Goal: Information Seeking & Learning: Learn about a topic

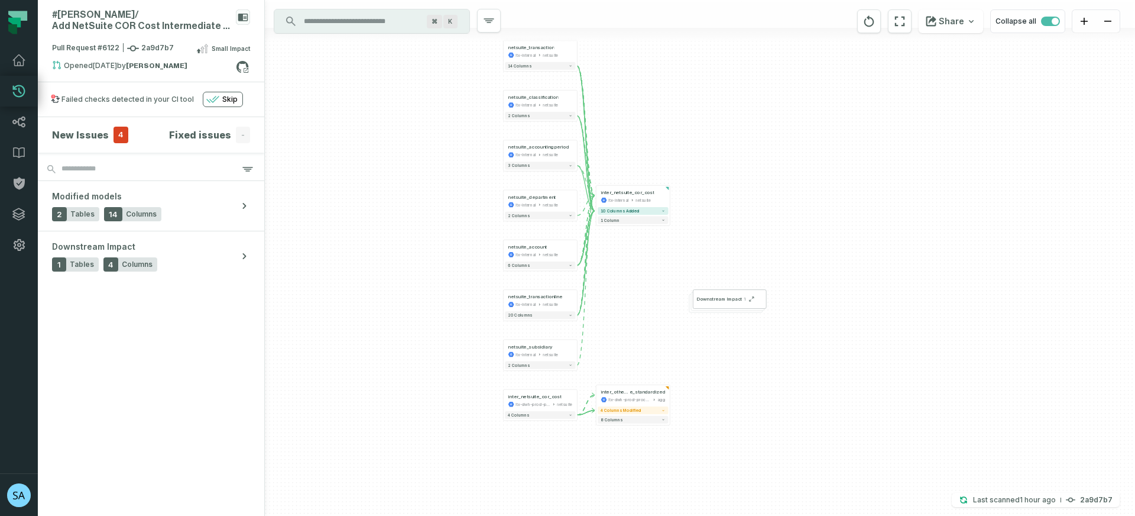
drag, startPoint x: 773, startPoint y: 319, endPoint x: 678, endPoint y: 283, distance: 101.3
click at [678, 283] on div "netsuite_classification ltx-internal netsuite - 2 columns netsuite_accountingpe…" at bounding box center [700, 258] width 870 height 516
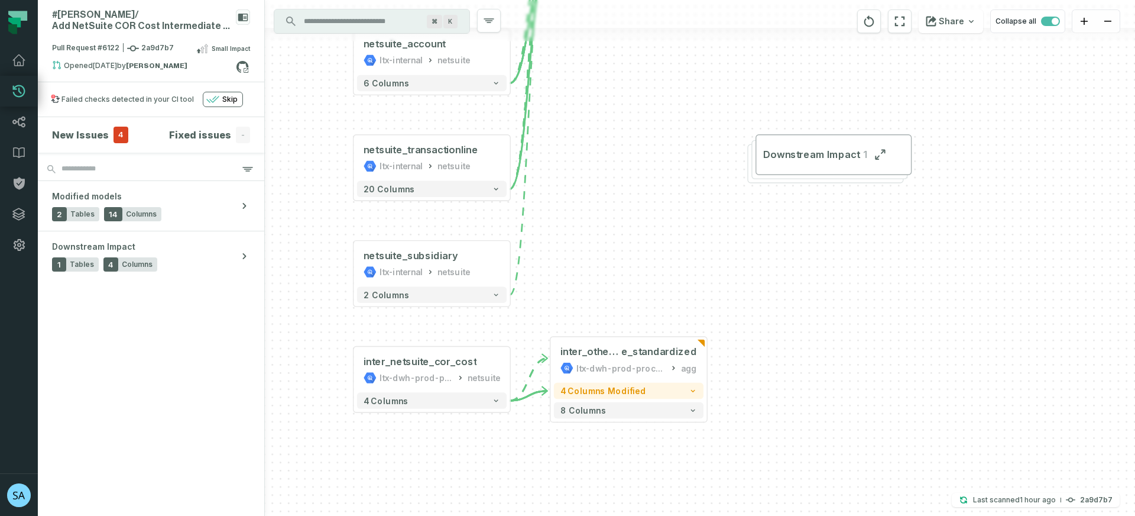
drag, startPoint x: 606, startPoint y: 299, endPoint x: 595, endPoint y: 192, distance: 107.6
click at [595, 192] on div "netsuite_classification ltx-internal netsuite - 2 columns netsuite_accountingpe…" at bounding box center [700, 258] width 870 height 516
click at [632, 408] on button "8 columns" at bounding box center [628, 409] width 150 height 17
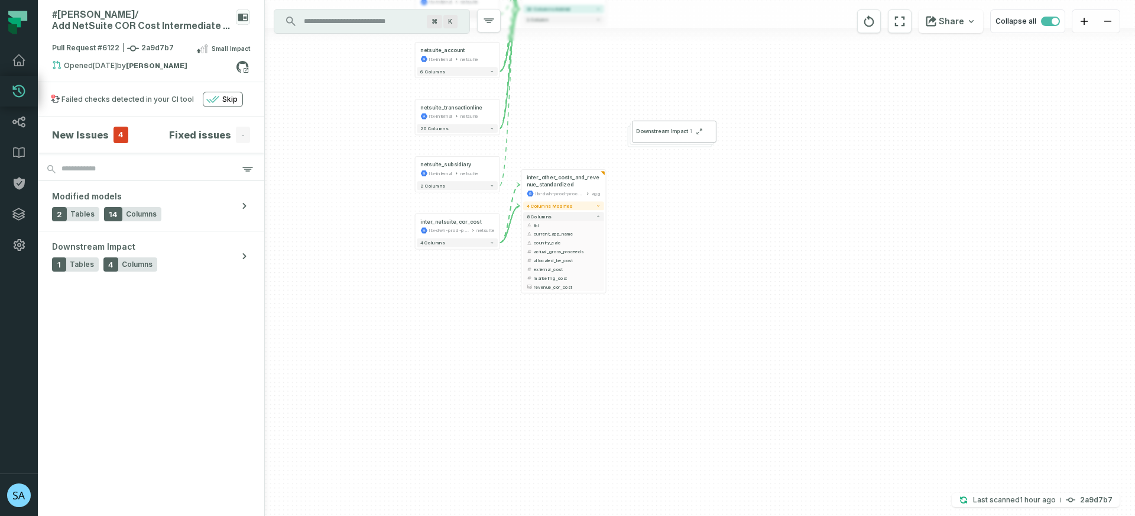
drag, startPoint x: 732, startPoint y: 433, endPoint x: 627, endPoint y: 252, distance: 209.3
click at [627, 252] on div "netsuite_classification ltx-internal netsuite - 2 columns netsuite_accountingpe…" at bounding box center [700, 258] width 870 height 516
click at [584, 206] on button "4 columns modified" at bounding box center [563, 205] width 81 height 9
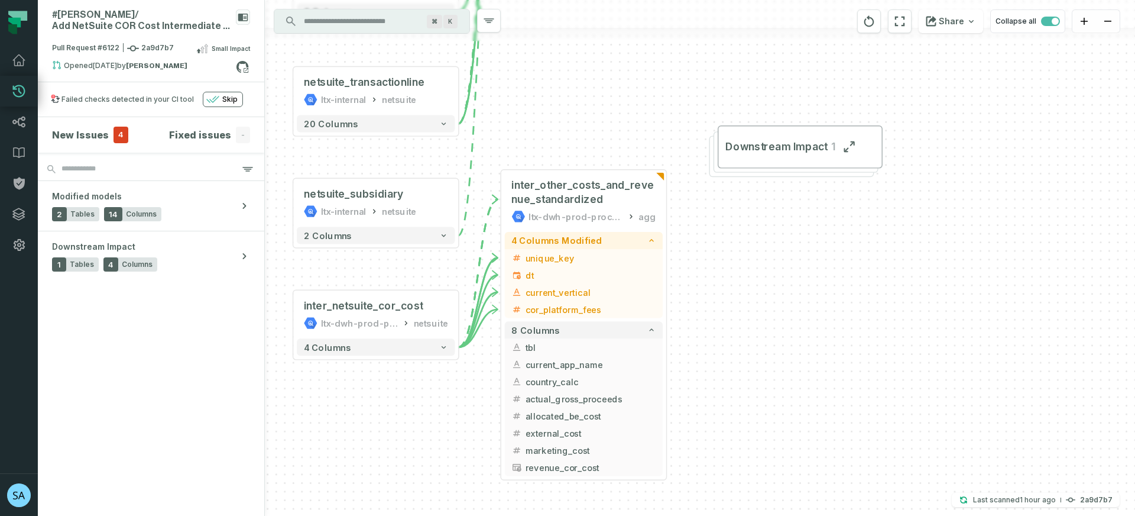
drag, startPoint x: 631, startPoint y: 218, endPoint x: 721, endPoint y: 294, distance: 117.9
click at [721, 294] on div "netsuite_classification ltx-internal netsuite - 2 columns netsuite_accountingpe…" at bounding box center [700, 258] width 870 height 516
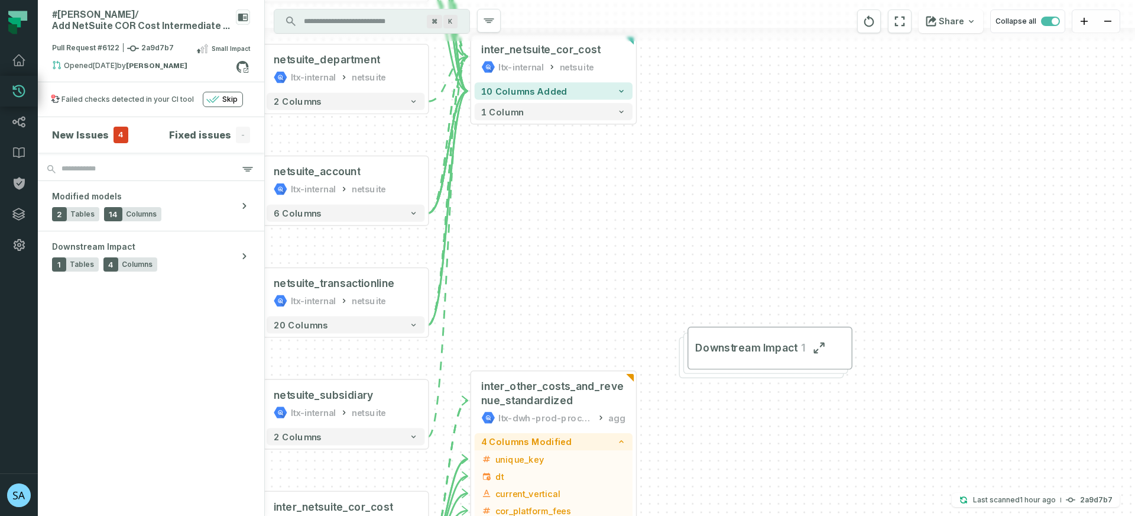
drag, startPoint x: 627, startPoint y: 102, endPoint x: 674, endPoint y: 357, distance: 259.7
click at [595, 299] on div "netsuite_classification ltx-internal netsuite - 2 columns netsuite_accountingpe…" at bounding box center [700, 258] width 870 height 516
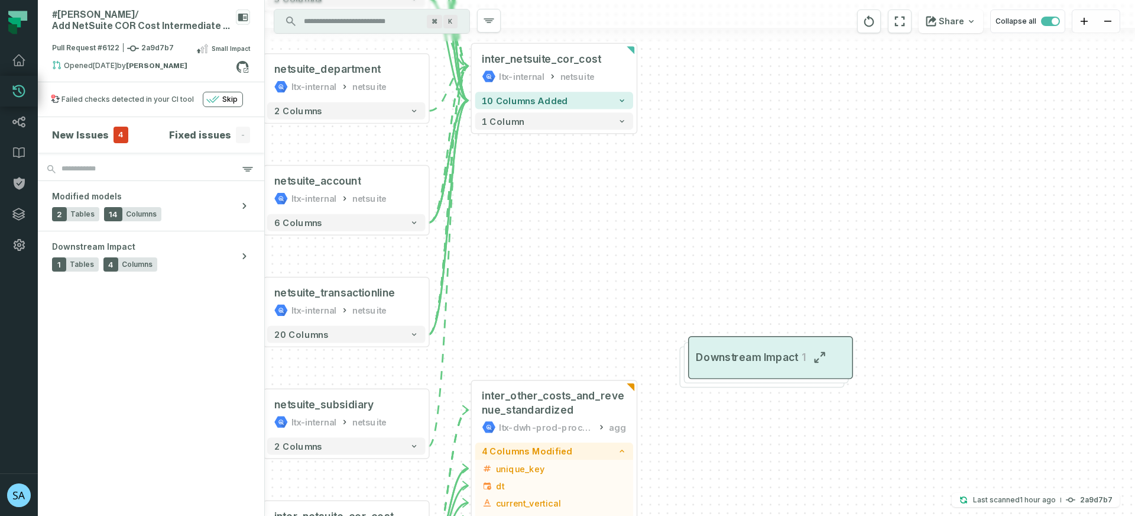
click at [751, 346] on button "Downstream Impact 1" at bounding box center [770, 357] width 165 height 43
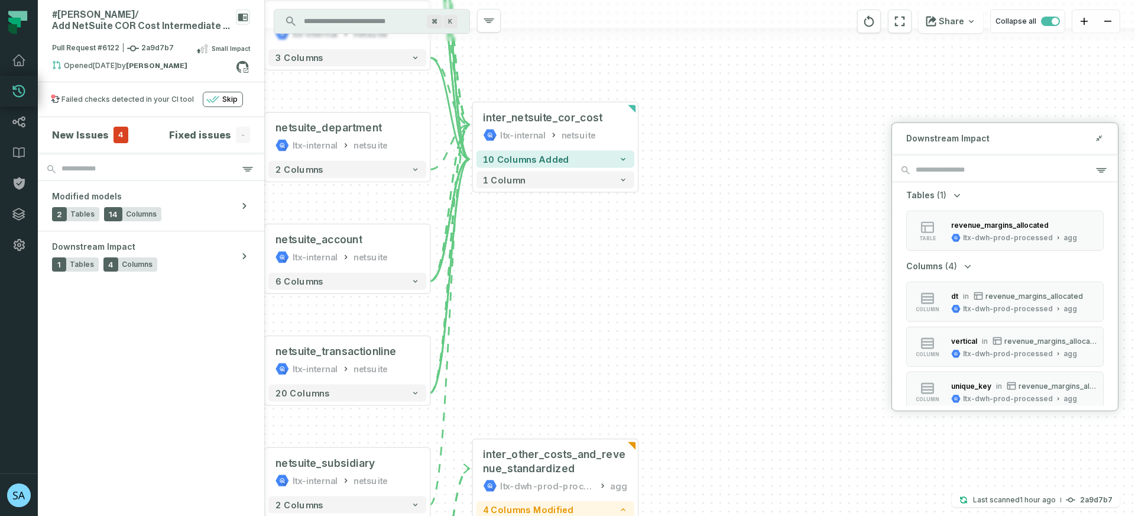
drag, startPoint x: 623, startPoint y: 258, endPoint x: 624, endPoint y: 300, distance: 42.6
click at [624, 300] on div "netsuite_classification ltx-internal netsuite - 2 columns netsuite_accountingpe…" at bounding box center [700, 258] width 870 height 516
click at [598, 164] on button "10 columns added" at bounding box center [556, 158] width 158 height 17
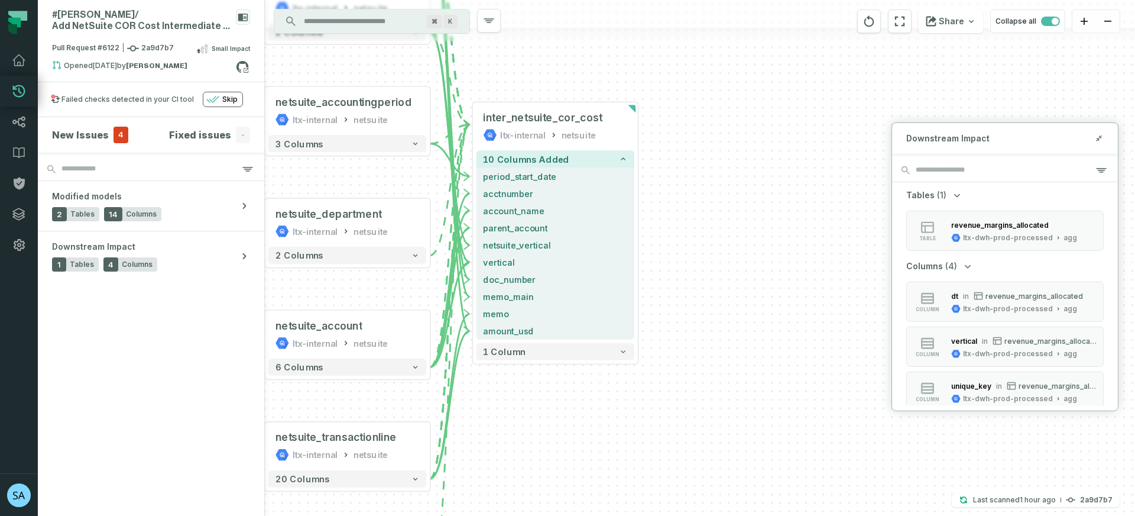
click at [675, 202] on div "netsuite_classification ltx-internal netsuite - 2 columns netsuite_accountingpe…" at bounding box center [700, 258] width 870 height 516
click at [578, 119] on span "inter_netsuite_cor_cost" at bounding box center [542, 118] width 119 height 14
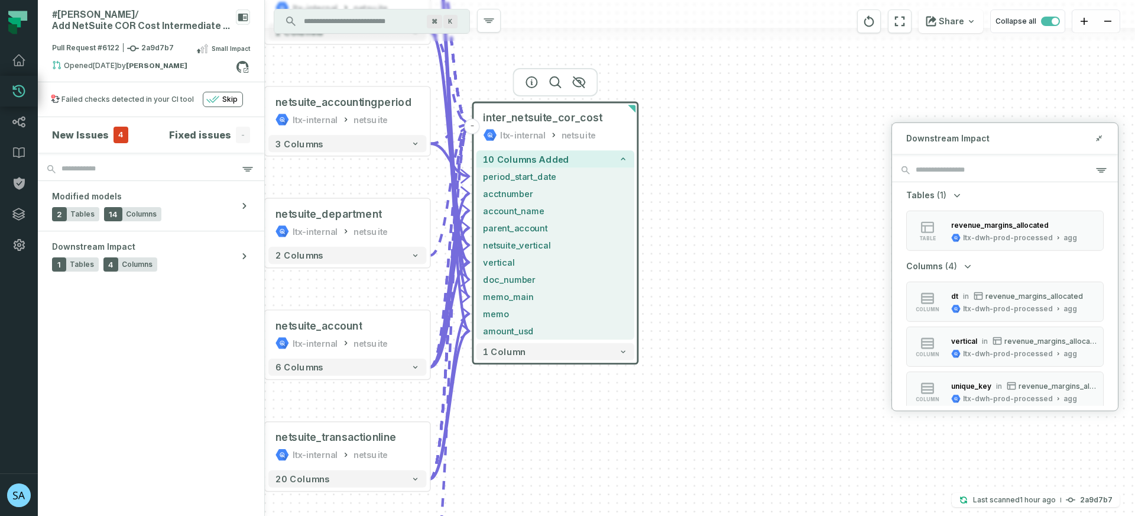
click at [705, 235] on div "netsuite_classification ltx-internal netsuite - 2 columns netsuite_accountingpe…" at bounding box center [700, 258] width 870 height 516
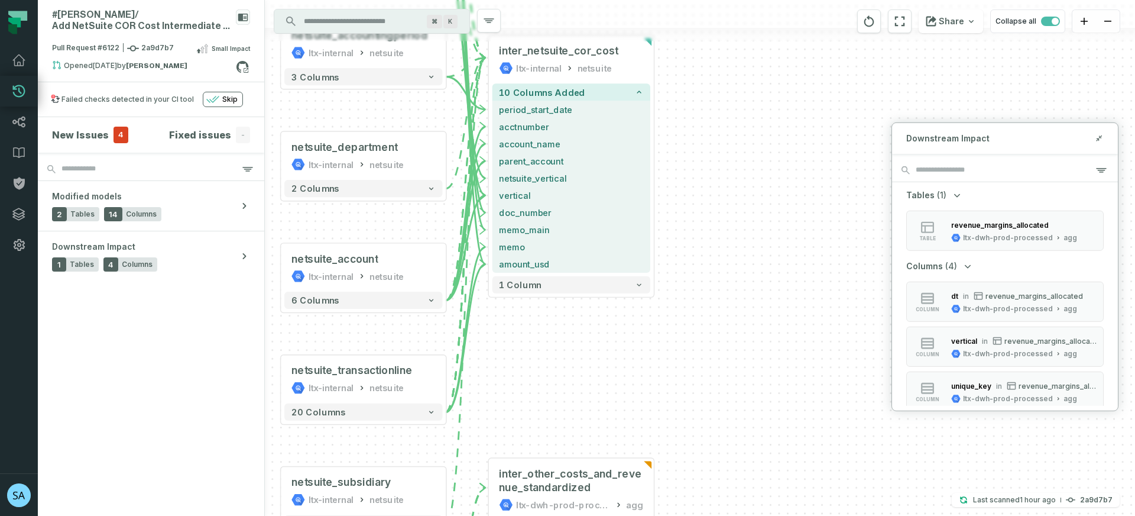
drag, startPoint x: 522, startPoint y: 445, endPoint x: 530, endPoint y: 397, distance: 48.7
click at [530, 397] on div "netsuite_classification ltx-internal netsuite - 2 columns netsuite_accountingpe…" at bounding box center [700, 258] width 870 height 516
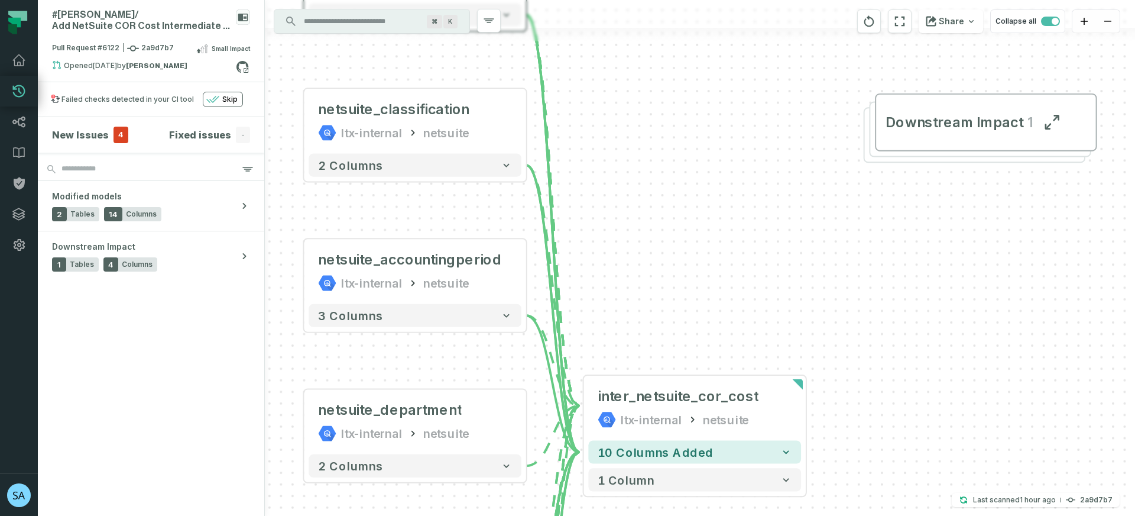
drag, startPoint x: 699, startPoint y: 267, endPoint x: 664, endPoint y: 199, distance: 75.9
click at [664, 199] on div "+ inter_other_costs_and_revenu e_standardized ltx-dwh-prod-processed agg + 4 co…" at bounding box center [700, 258] width 870 height 516
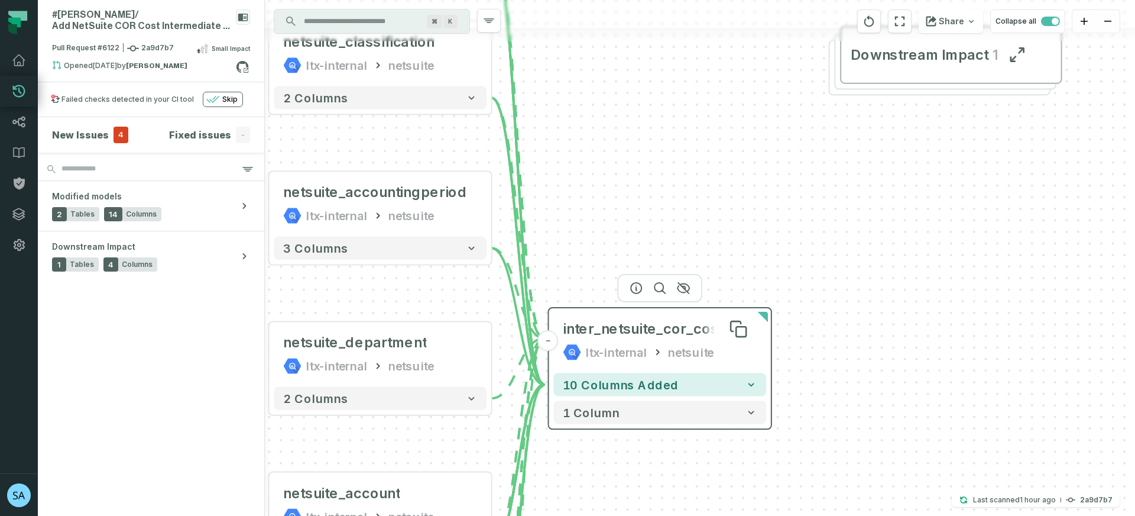
click at [671, 334] on div "inter_netsuite_cor_cost" at bounding box center [643, 328] width 161 height 18
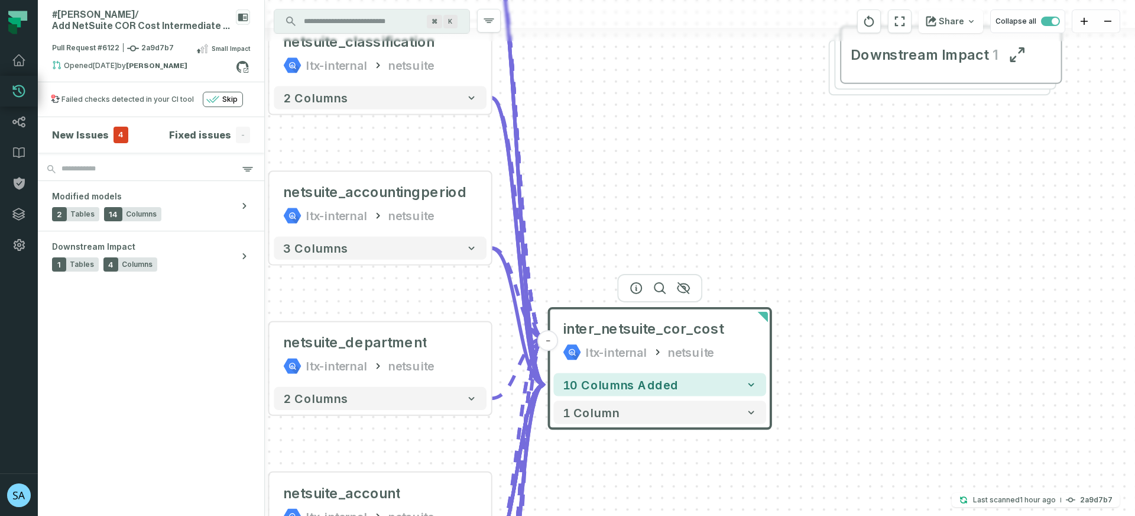
click at [636, 292] on div at bounding box center [659, 288] width 85 height 28
click at [634, 288] on icon "button" at bounding box center [636, 287] width 14 height 14
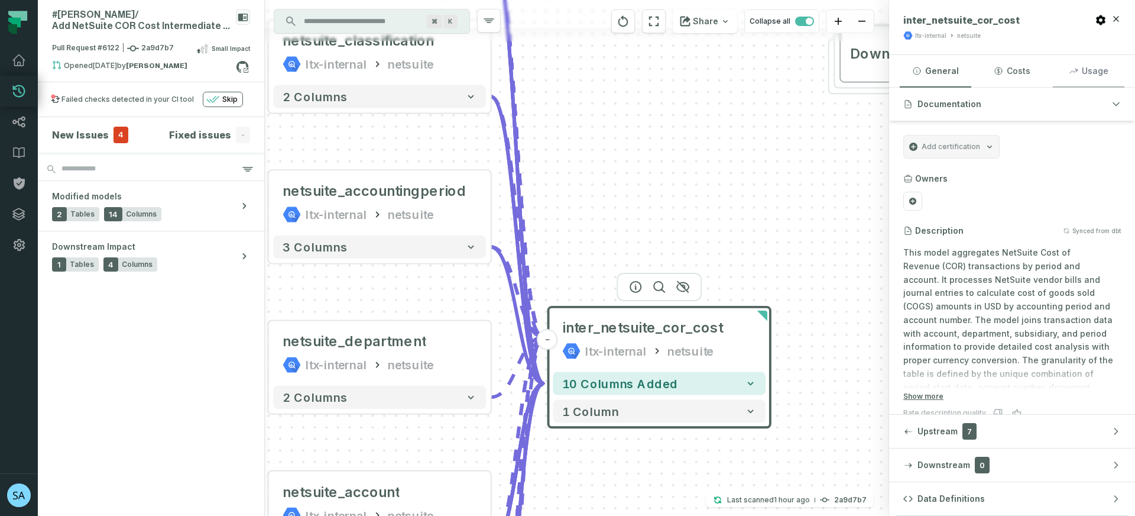
click at [1095, 65] on button "Usage" at bounding box center [1089, 71] width 72 height 32
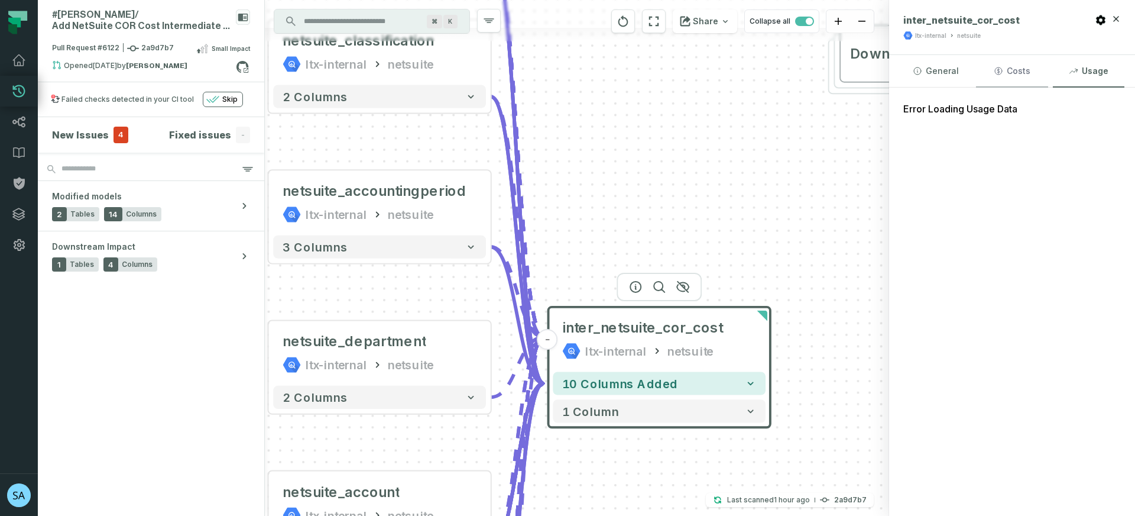
click at [1011, 73] on button "Costs" at bounding box center [1012, 71] width 72 height 32
click at [905, 73] on button "General" at bounding box center [936, 71] width 72 height 32
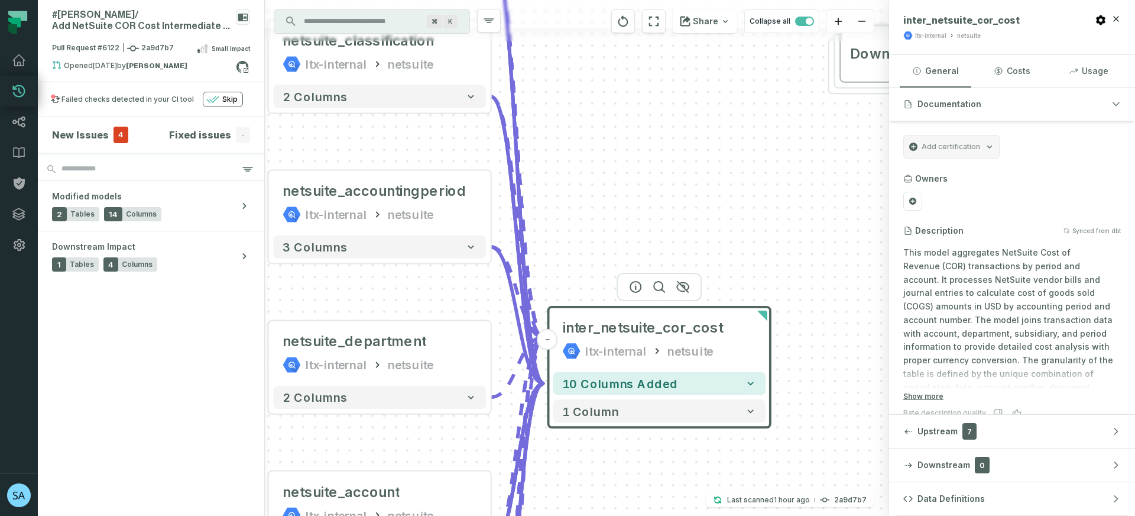
click at [1093, 21] on header "inter_netsuite_cor_cost ltx-internal netsuite" at bounding box center [1012, 27] width 246 height 55
click at [1096, 20] on icon "button" at bounding box center [1101, 20] width 12 height 12
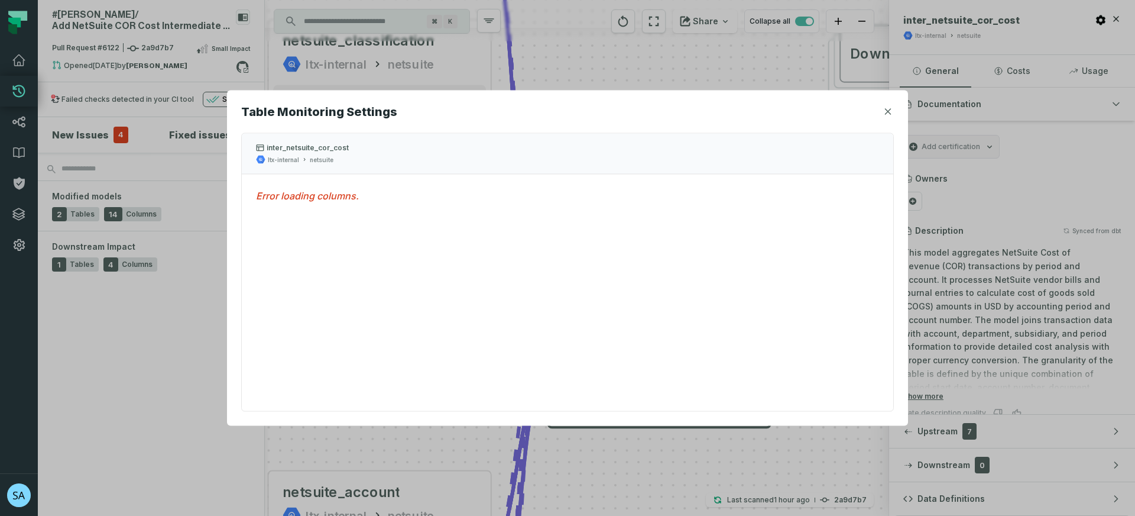
click at [891, 106] on button "button" at bounding box center [888, 112] width 12 height 12
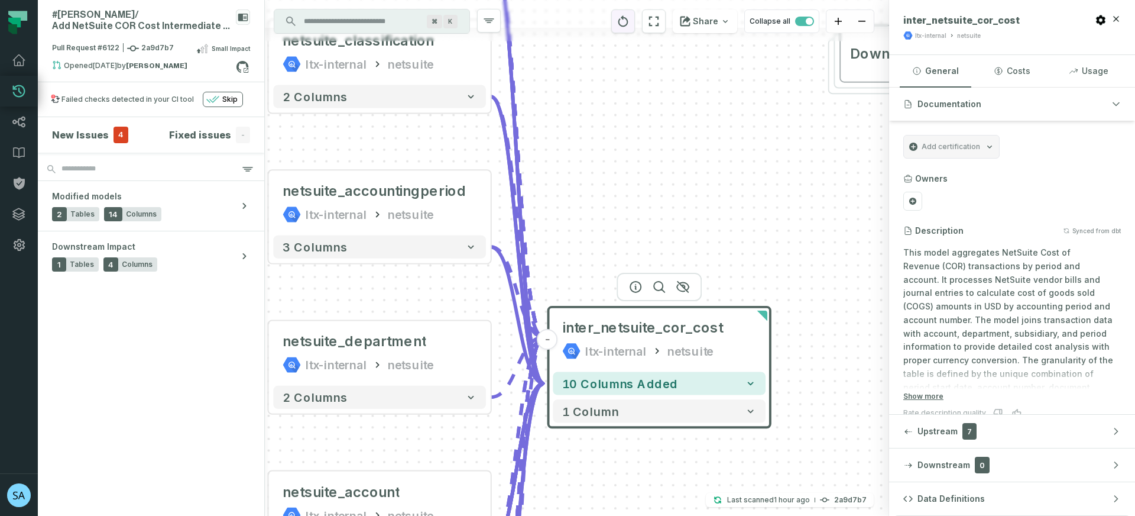
click at [630, 21] on icon "reset" at bounding box center [623, 21] width 13 height 14
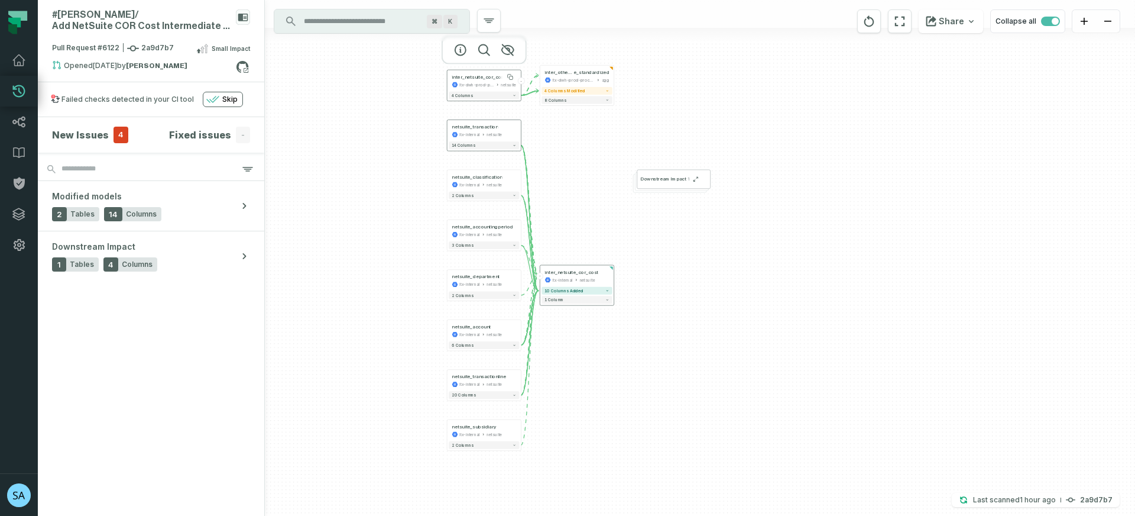
click at [486, 79] on div "inter_netsuite_cor_cost" at bounding box center [478, 77] width 53 height 6
click at [478, 76] on span "inter_netsuite_cor_cost" at bounding box center [478, 77] width 53 height 6
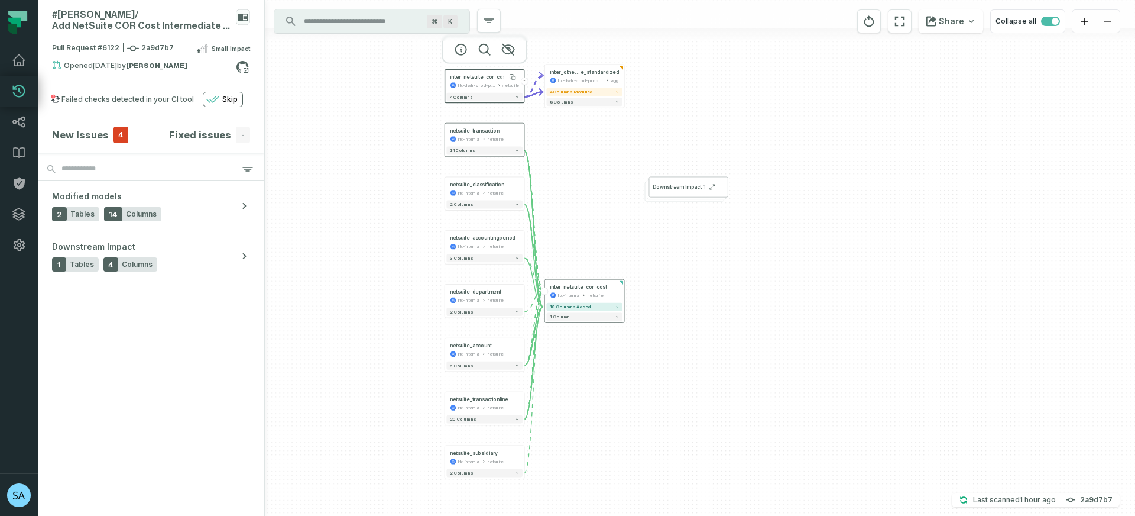
click at [478, 76] on span "inter_netsuite_cor_cost" at bounding box center [478, 77] width 57 height 7
click at [464, 49] on icon "button" at bounding box center [461, 50] width 14 height 14
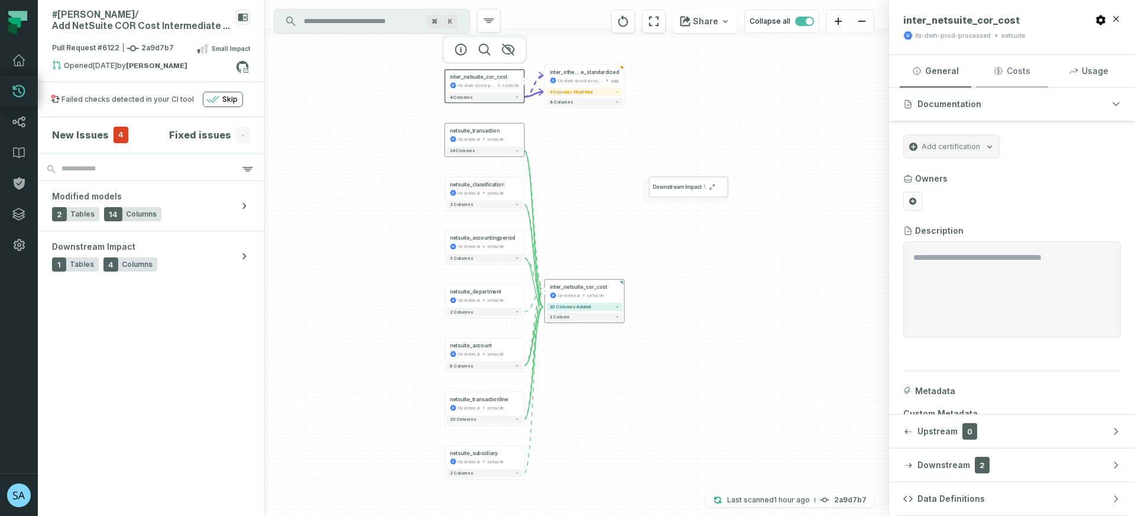
click at [1006, 70] on button "Costs" at bounding box center [1012, 71] width 72 height 32
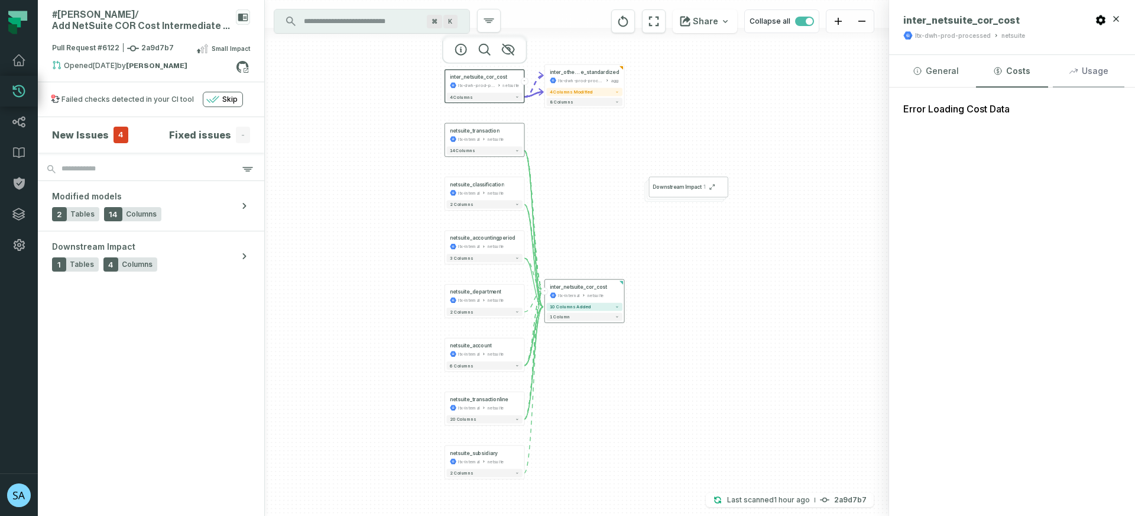
click at [1093, 67] on button "Usage" at bounding box center [1089, 71] width 72 height 32
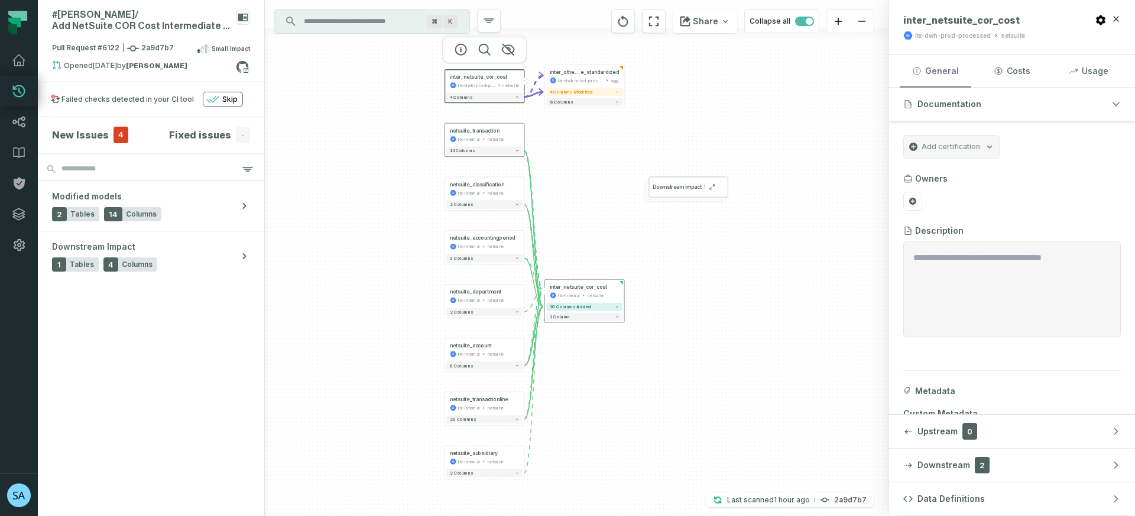
click at [950, 66] on button "General" at bounding box center [936, 71] width 72 height 32
click at [569, 94] on span "4 columns modified" at bounding box center [571, 91] width 43 height 5
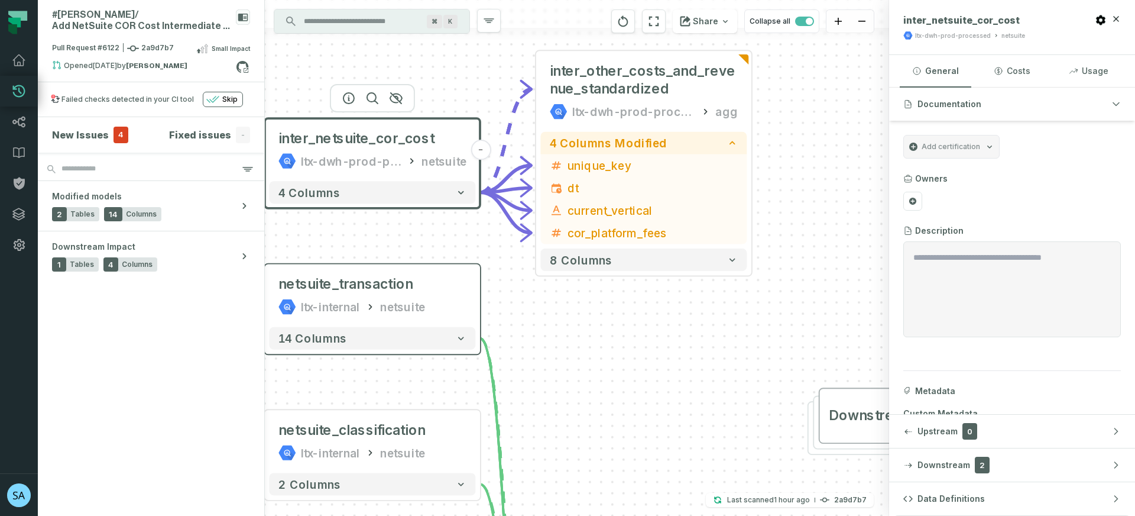
drag, startPoint x: 555, startPoint y: 188, endPoint x: 567, endPoint y: 306, distance: 118.3
click at [567, 306] on div "+ inter_other_costs_and_revenue_standardized ltx-dwh-prod-processed agg + 4 col…" at bounding box center [577, 258] width 624 height 516
click at [400, 165] on div "ltx-dwh-prod-processed" at bounding box center [351, 161] width 101 height 18
click at [412, 163] on icon at bounding box center [413, 160] width 4 height 5
click at [115, 198] on span "Modified models" at bounding box center [87, 196] width 70 height 12
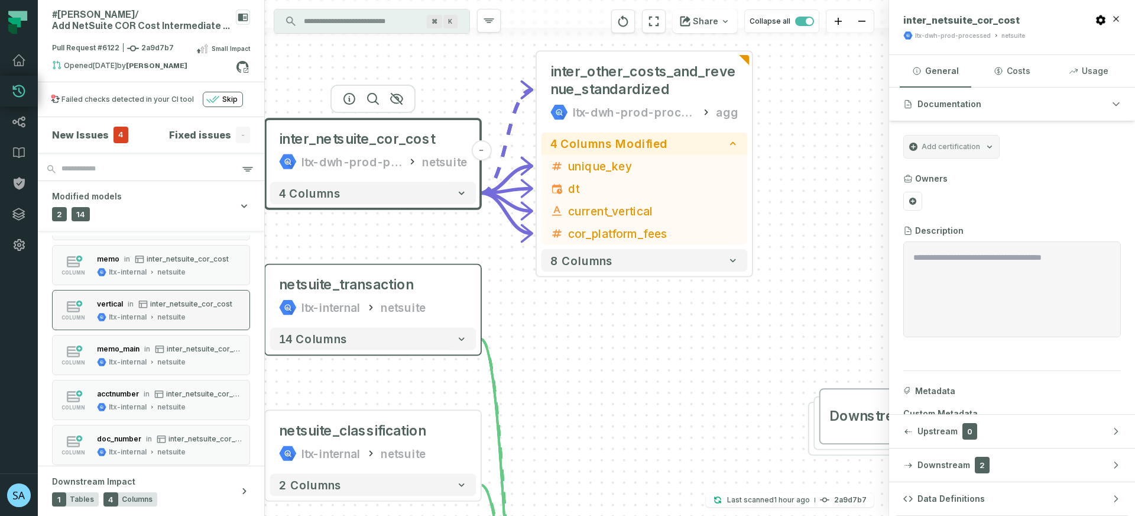
scroll to position [180, 0]
click at [93, 134] on h4 "New Issues" at bounding box center [80, 135] width 57 height 14
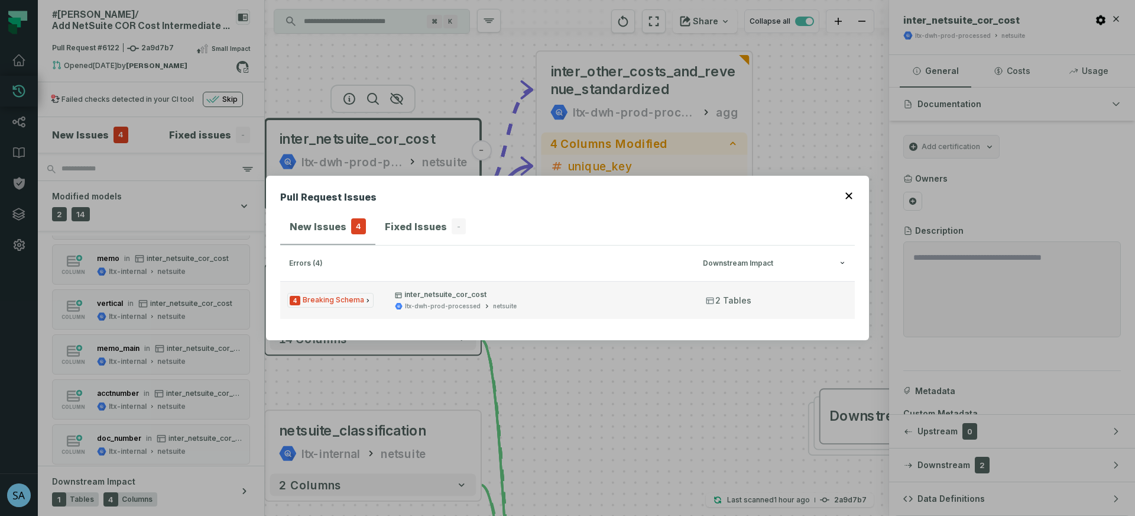
click at [364, 299] on icon "Issue Type" at bounding box center [367, 300] width 7 height 7
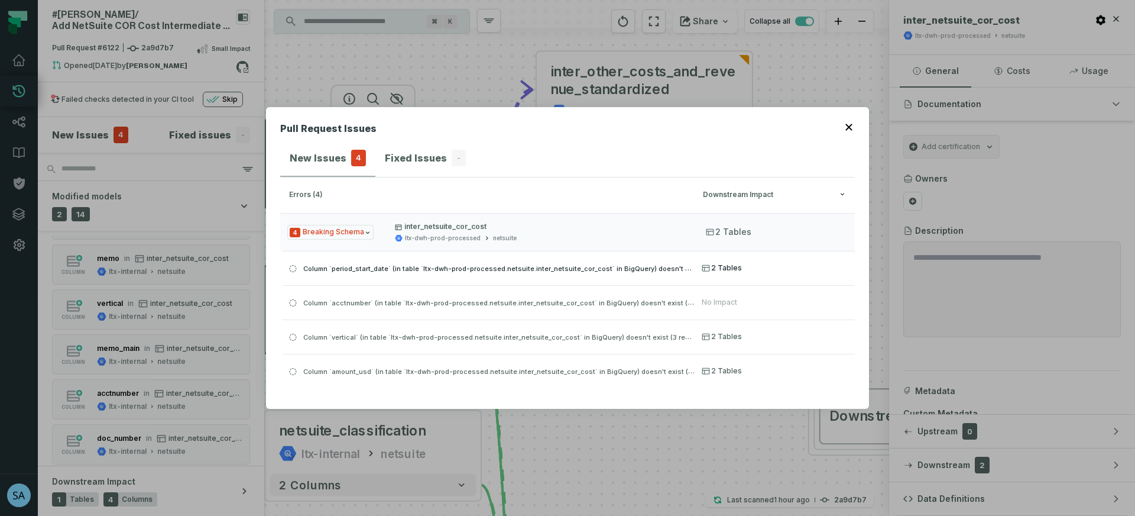
drag, startPoint x: 523, startPoint y: 268, endPoint x: 559, endPoint y: 273, distance: 36.3
click at [559, 273] on div "Column `period_start_date` (in table `ltx-dwh-prod-processed.netsuite.inter_net…" at bounding box center [489, 268] width 412 height 14
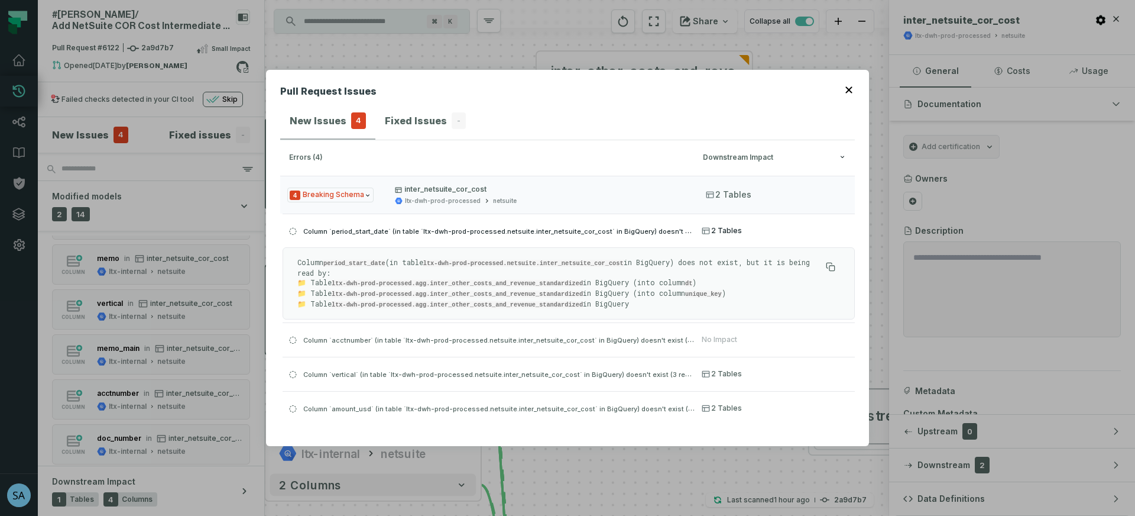
click at [564, 271] on p "Column period_start_date (in table ltx-dwh-prod-processed.netsuite.inter_netsui…" at bounding box center [559, 283] width 524 height 52
click at [582, 341] on span "Column `acctnumber` (in table `ltx-dwh-prod-processed.netsuite.inter_netsuite_c…" at bounding box center [508, 339] width 410 height 9
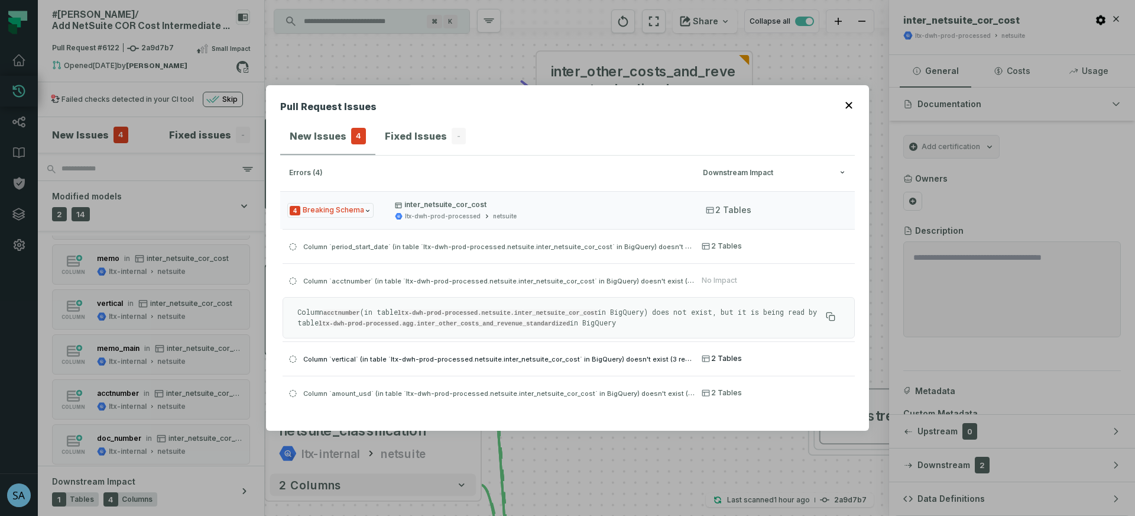
click at [562, 354] on span "Column `vertical` (in table `ltx-dwh-prod-processed.netsuite.inter_netsuite_cor…" at bounding box center [501, 358] width 397 height 9
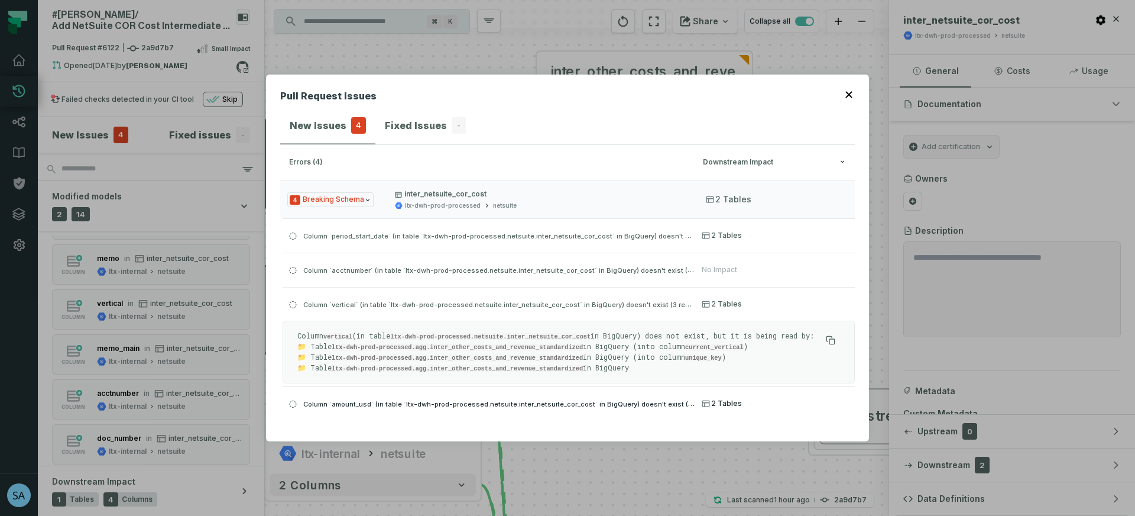
click at [552, 406] on span "Column `amount_usd` (in table `ltx-dwh-prod-processed.netsuite.inter_netsuite_c…" at bounding box center [508, 403] width 411 height 9
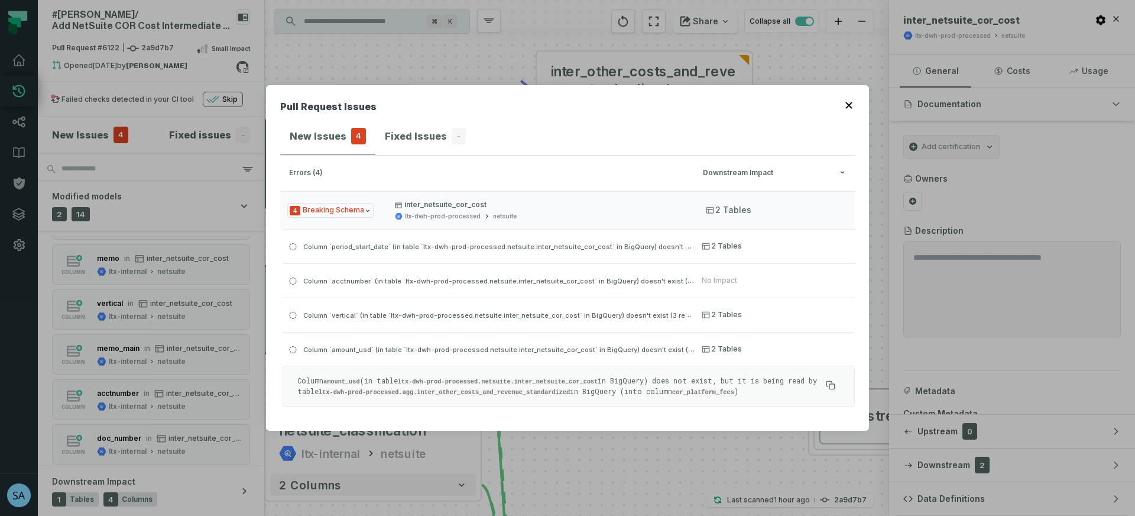
click at [618, 462] on div "Pull Request Issues New Issues 4 Fixed Issues - errors (4) Downstream Impact 4 …" at bounding box center [567, 258] width 1135 height 516
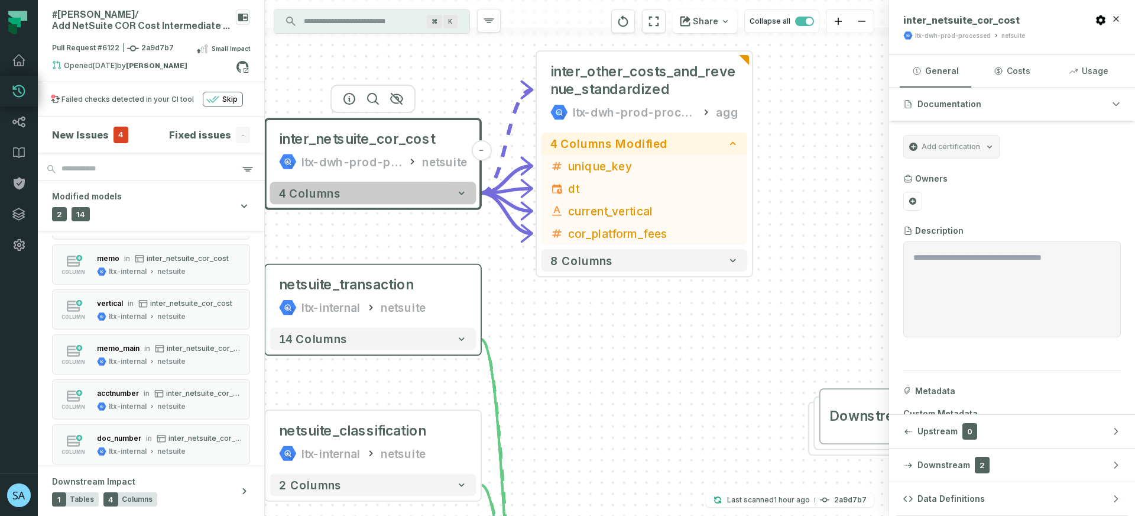
click at [462, 196] on icon "button" at bounding box center [461, 192] width 11 height 11
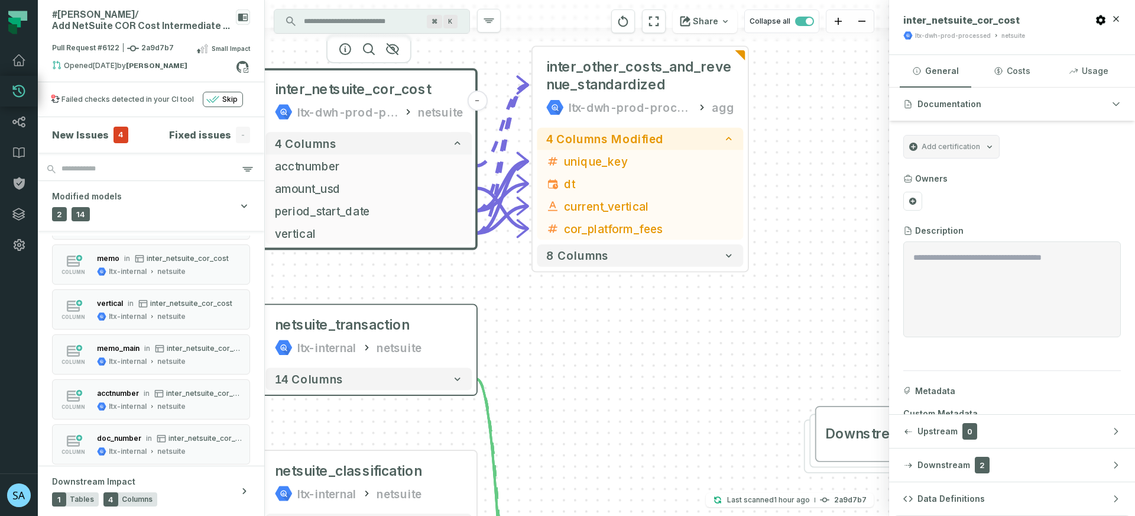
drag, startPoint x: 566, startPoint y: 404, endPoint x: 523, endPoint y: 189, distance: 219.4
click at [525, 195] on div "+ inter_other_costs_and_revenue_standardized ltx-dwh-prod-processed agg + 4 col…" at bounding box center [577, 258] width 624 height 516
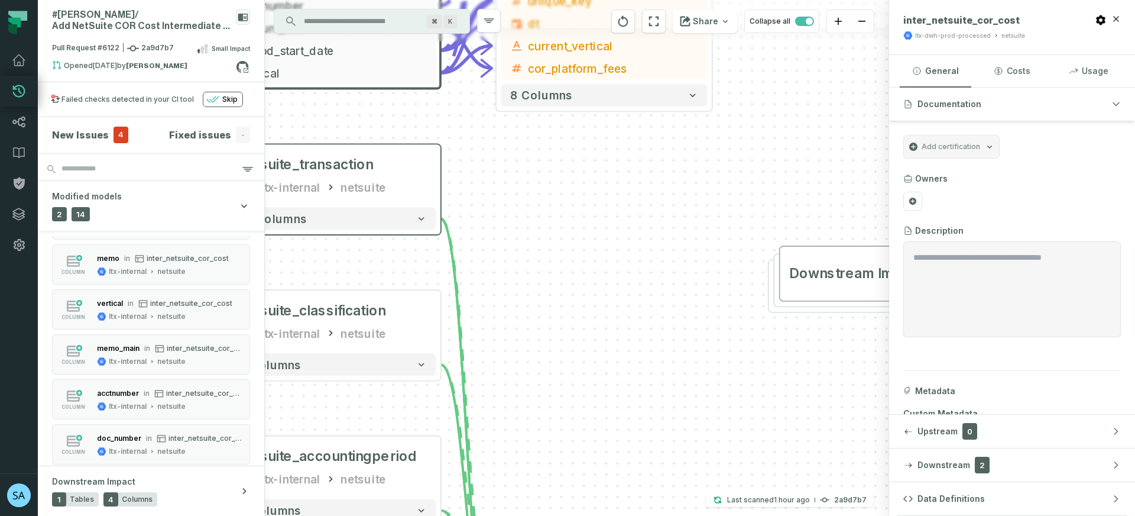
drag, startPoint x: 540, startPoint y: 400, endPoint x: 534, endPoint y: 173, distance: 227.8
click at [536, 185] on div "+ inter_other_costs_and_revenue_standardized ltx-dwh-prod-processed agg + 4 col…" at bounding box center [577, 258] width 624 height 516
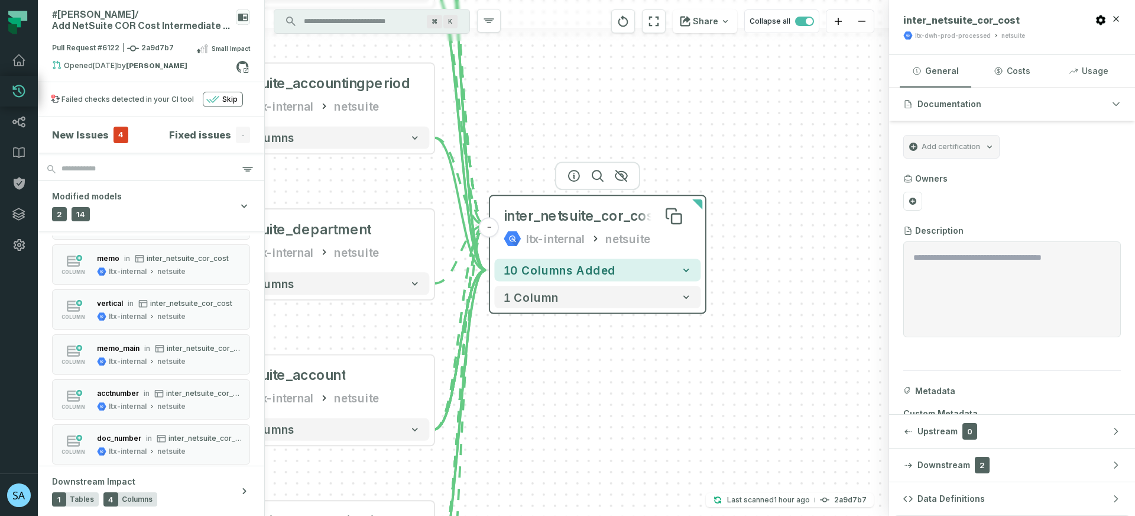
drag, startPoint x: 566, startPoint y: 236, endPoint x: 562, endPoint y: 203, distance: 33.3
click at [562, 207] on div "inter_netsuite_cor_cost" at bounding box center [582, 216] width 156 height 18
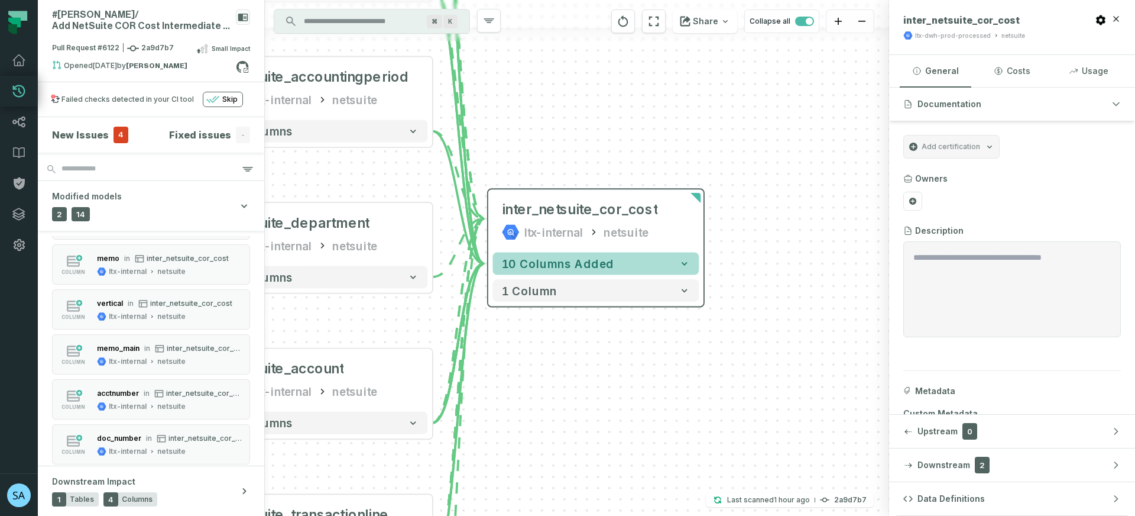
click at [607, 261] on button "10 columns added" at bounding box center [596, 263] width 206 height 22
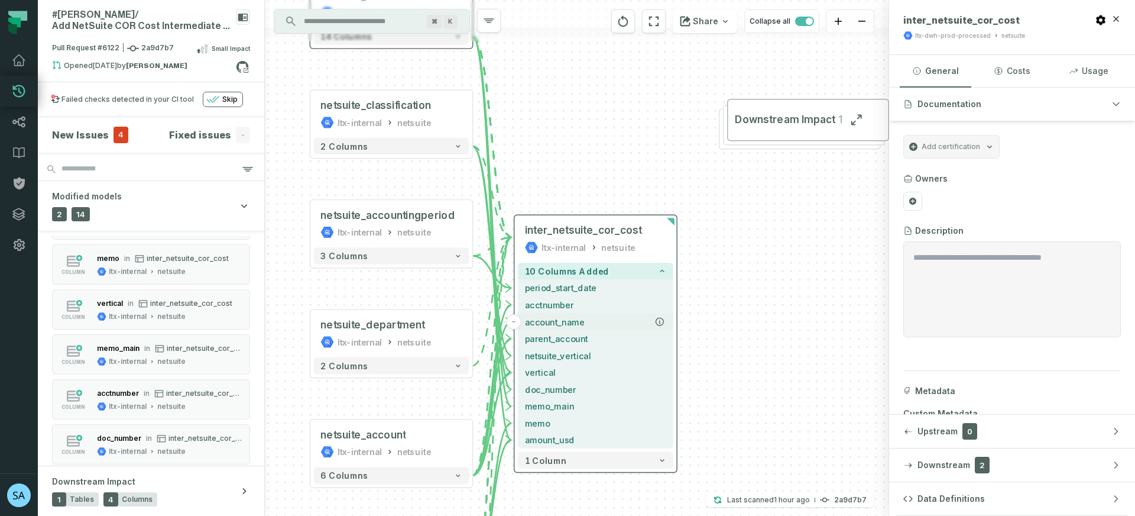
click at [645, 315] on span "account_name" at bounding box center [596, 321] width 142 height 12
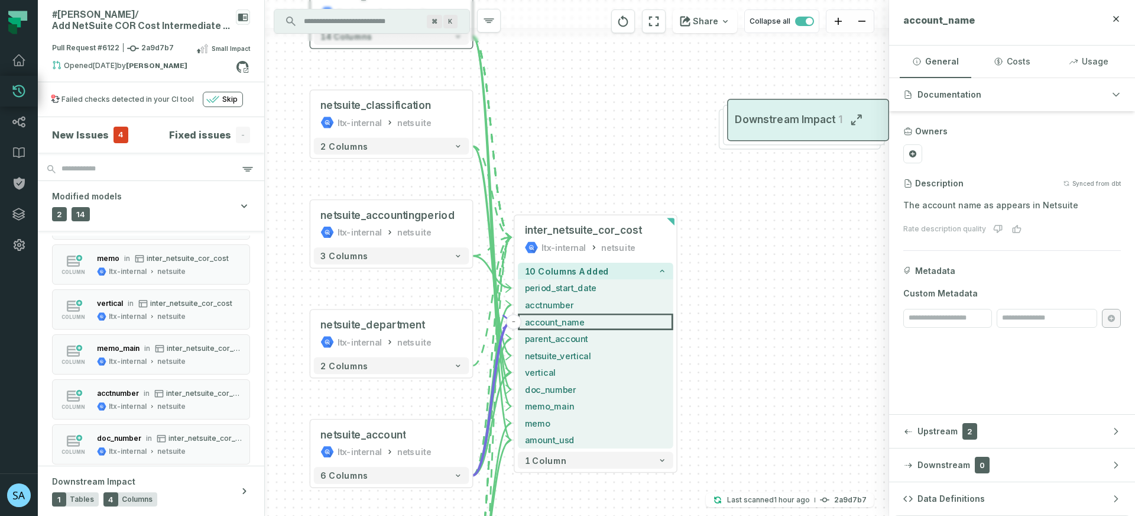
click at [788, 118] on span "Downstream Impact" at bounding box center [785, 120] width 101 height 14
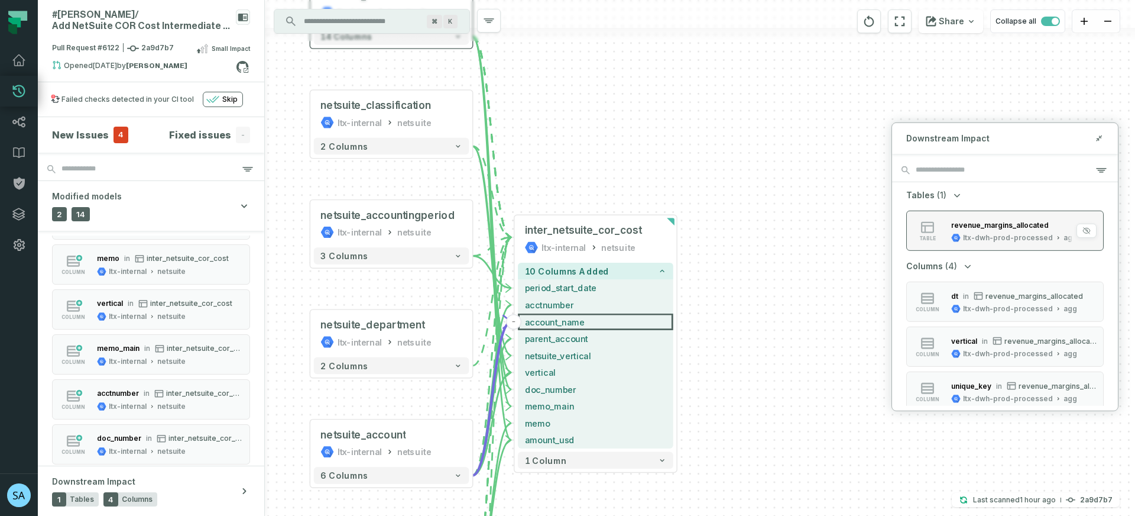
click at [996, 233] on div "ltx-dwh-prod-processed" at bounding box center [1008, 237] width 90 height 9
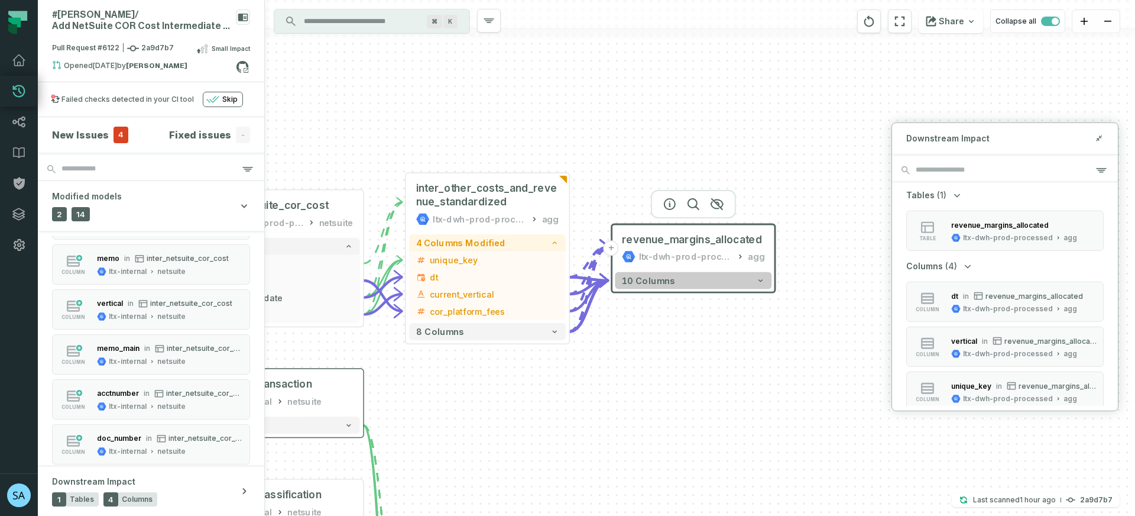
drag, startPoint x: 655, startPoint y: 425, endPoint x: 653, endPoint y: 271, distance: 153.2
click at [654, 393] on div "+ inter_other_costs_and_revenue_standardized ltx-dwh-prod-processed agg - 4 col…" at bounding box center [700, 258] width 870 height 516
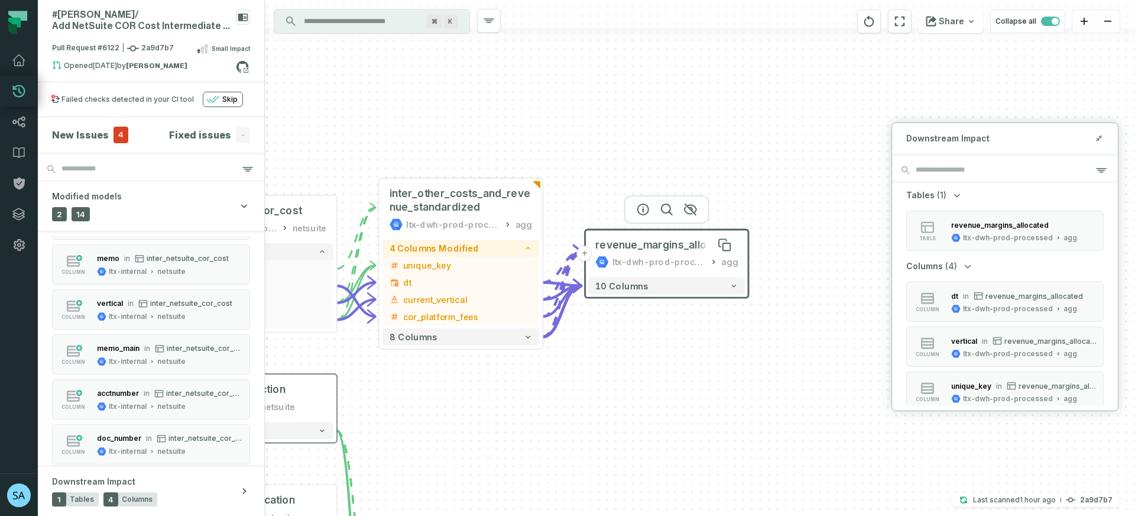
drag, startPoint x: 669, startPoint y: 226, endPoint x: 642, endPoint y: 235, distance: 29.2
click at [642, 238] on span "revenue_margins_allocated" at bounding box center [665, 245] width 140 height 14
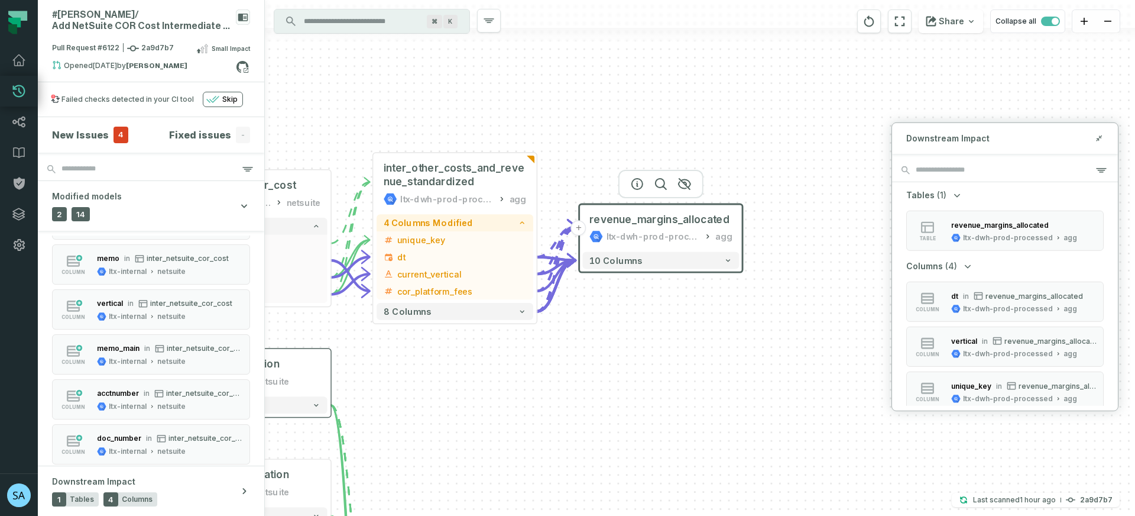
drag, startPoint x: 697, startPoint y: 231, endPoint x: 692, endPoint y: 209, distance: 21.8
click at [692, 209] on div "revenue_margins_allocated ltx-dwh-prod-processed agg" at bounding box center [660, 228] width 157 height 41
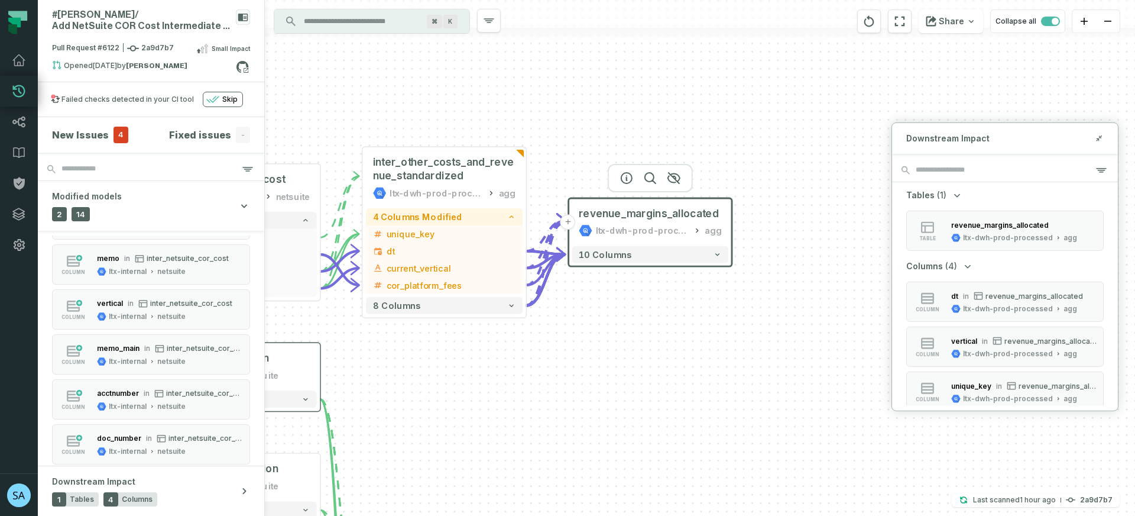
drag, startPoint x: 692, startPoint y: 209, endPoint x: 676, endPoint y: 198, distance: 19.4
click at [676, 202] on div "revenue_margins_allocated ltx-dwh-prod-processed agg" at bounding box center [650, 222] width 157 height 41
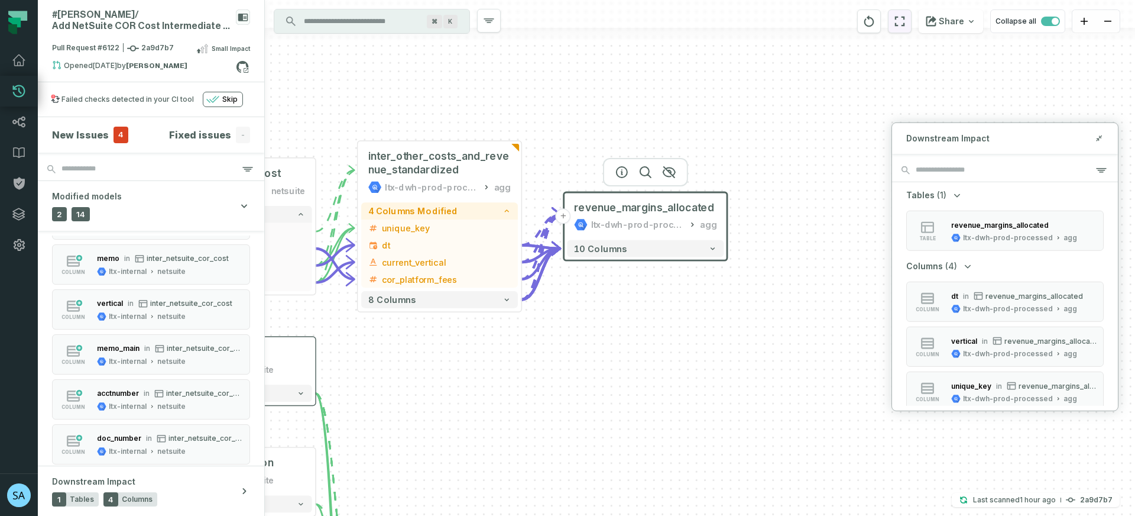
click at [898, 20] on icon "reset" at bounding box center [899, 21] width 13 height 14
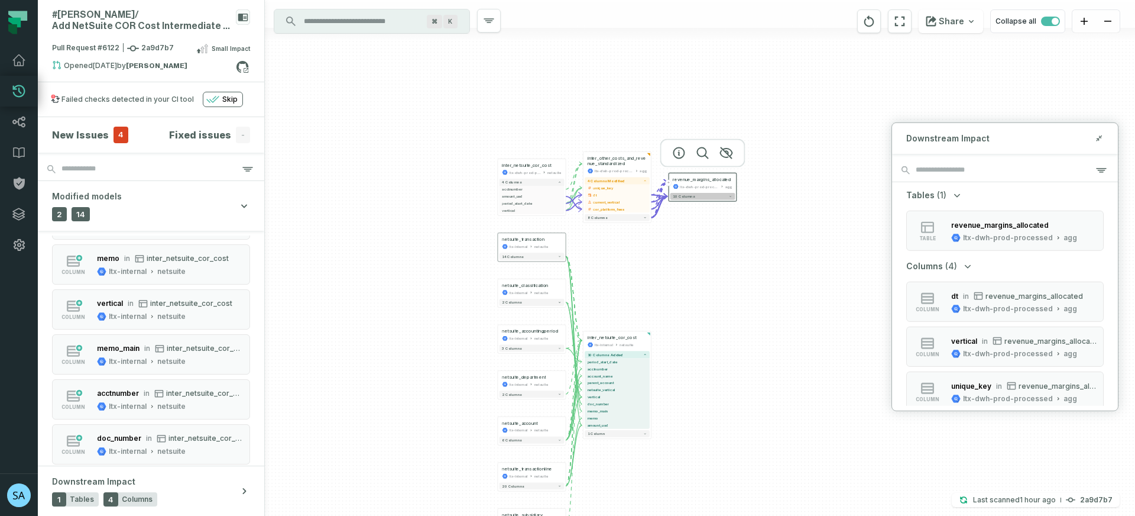
drag, startPoint x: 771, startPoint y: 112, endPoint x: 674, endPoint y: 209, distance: 137.1
click at [674, 200] on button "10 columns" at bounding box center [703, 196] width 65 height 7
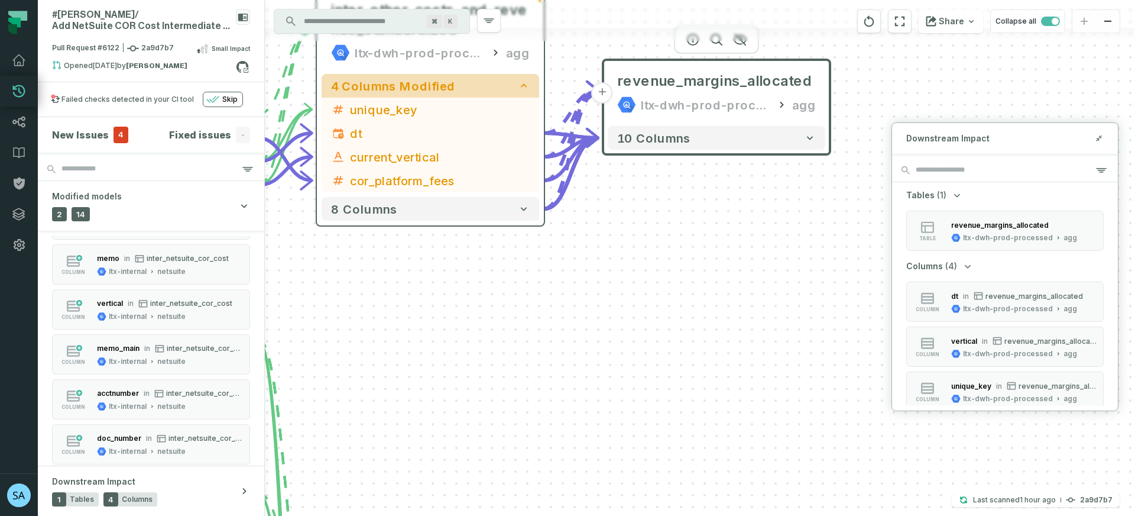
click at [524, 84] on icon "button" at bounding box center [524, 86] width 6 height 4
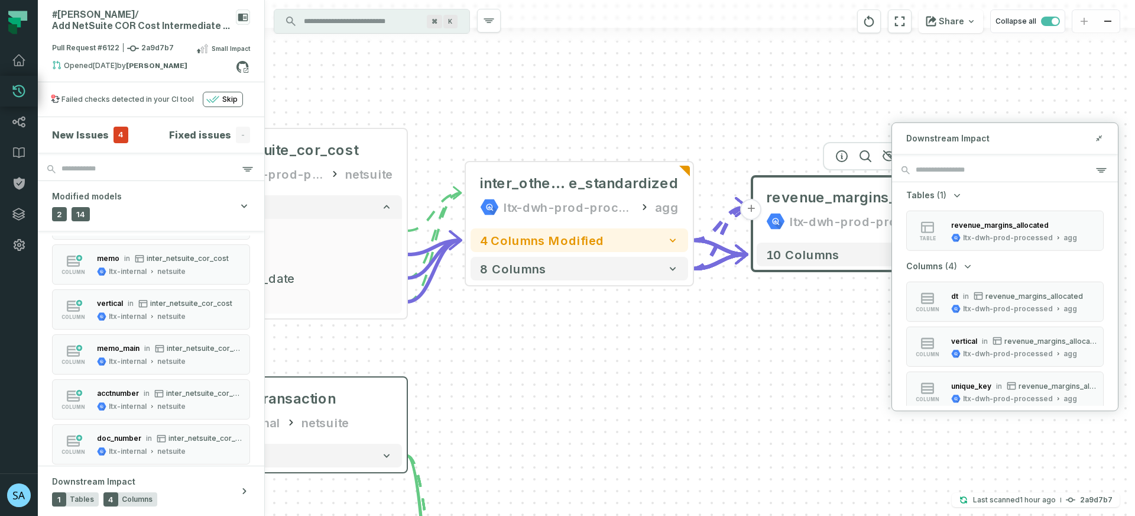
drag, startPoint x: 593, startPoint y: 209, endPoint x: 735, endPoint y: 336, distance: 191.0
click at [735, 336] on div "+ inter_other_costs_and_revenu e_standardized ltx-dwh-prod-processed agg - 4 co…" at bounding box center [700, 258] width 870 height 516
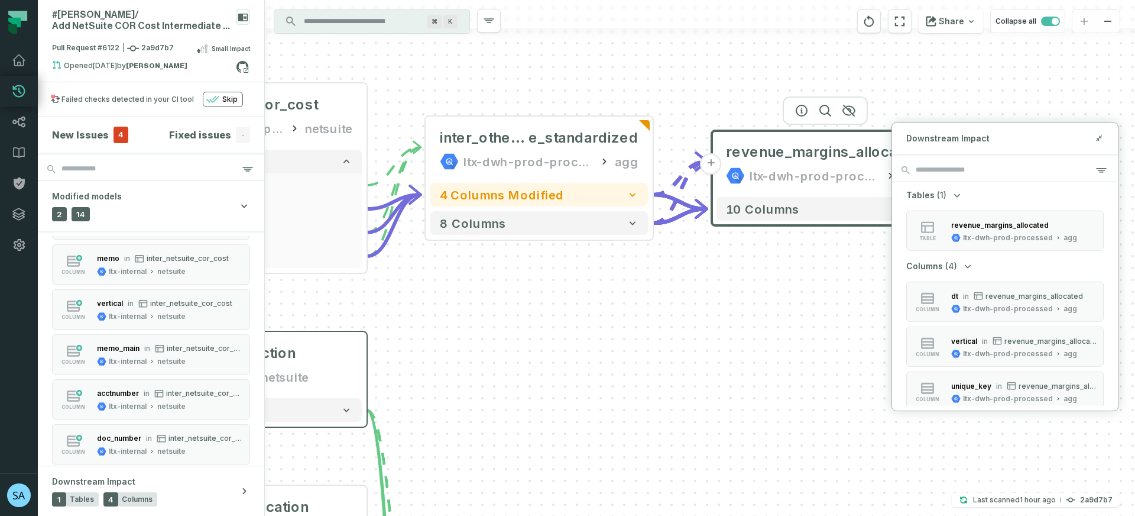
drag, startPoint x: 724, startPoint y: 360, endPoint x: 681, endPoint y: 301, distance: 72.4
click at [681, 301] on div "+ inter_other_costs_and_revenu e_standardized ltx-dwh-prod-processed agg - 4 co…" at bounding box center [700, 258] width 870 height 516
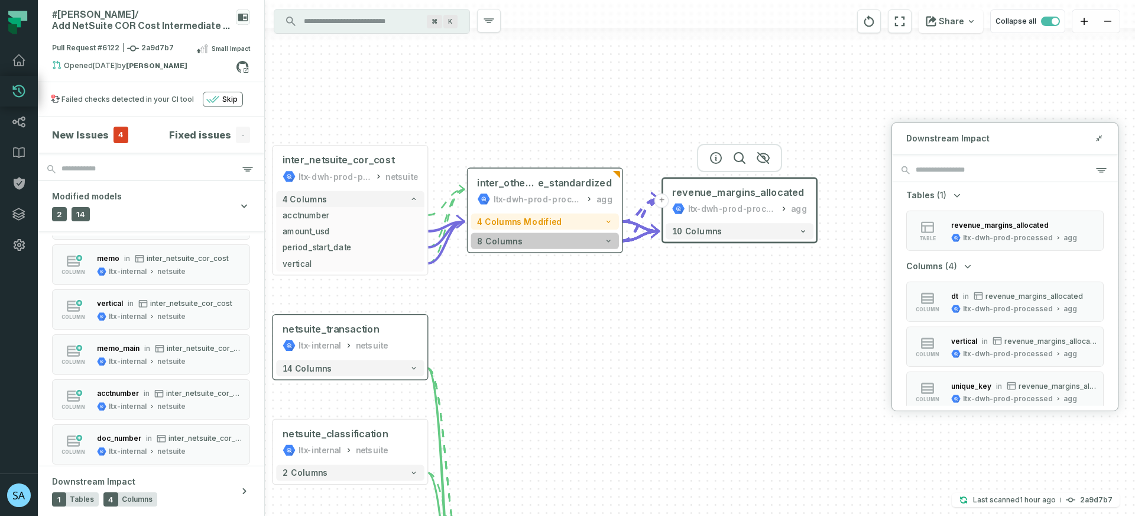
click at [609, 241] on icon "button" at bounding box center [609, 240] width 4 height 2
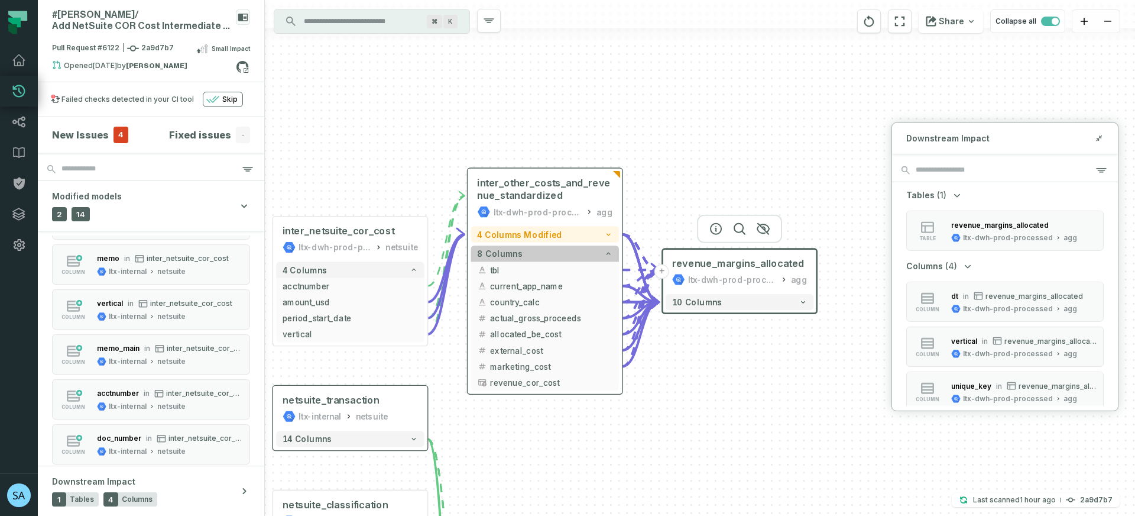
click at [609, 254] on icon "button" at bounding box center [608, 254] width 8 height 8
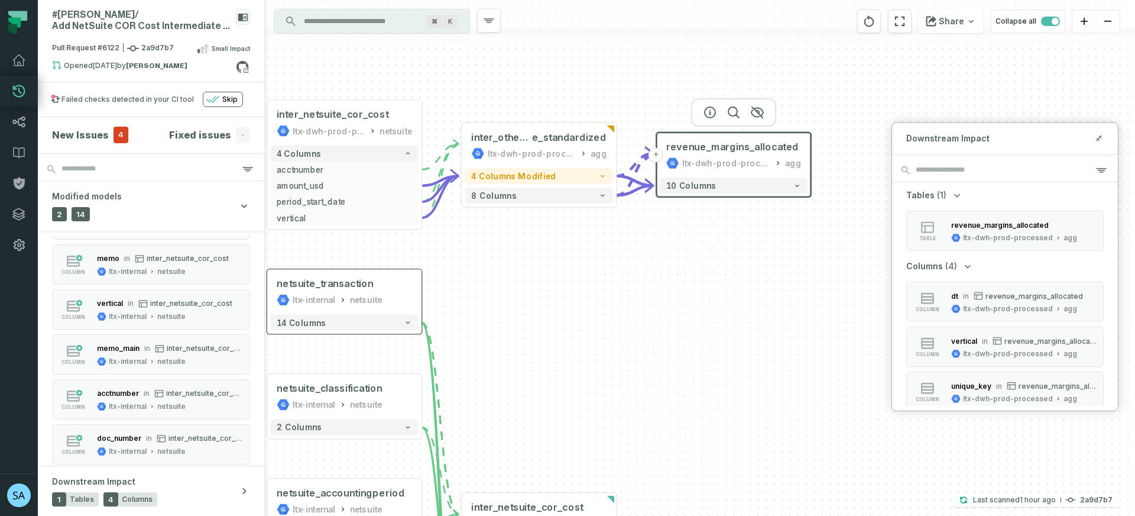
drag, startPoint x: 540, startPoint y: 393, endPoint x: 534, endPoint y: 349, distance: 44.2
click at [534, 349] on div "+ inter_other_costs_and_revenu e_standardized ltx-dwh-prod-processed agg - 4 co…" at bounding box center [700, 258] width 870 height 516
click at [1028, 306] on div "ltx-dwh-prod-processed" at bounding box center [1008, 308] width 90 height 9
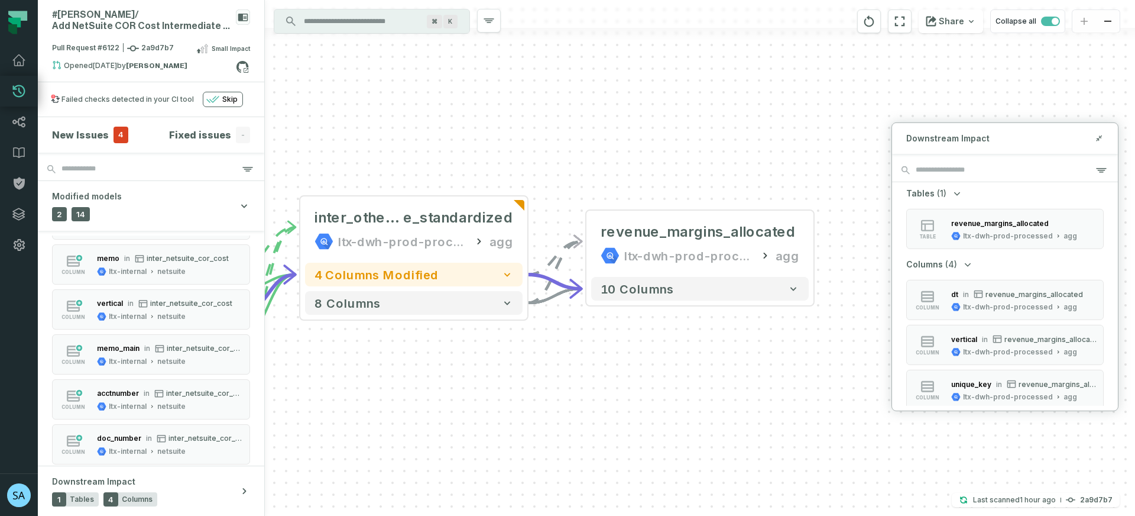
scroll to position [2, 0]
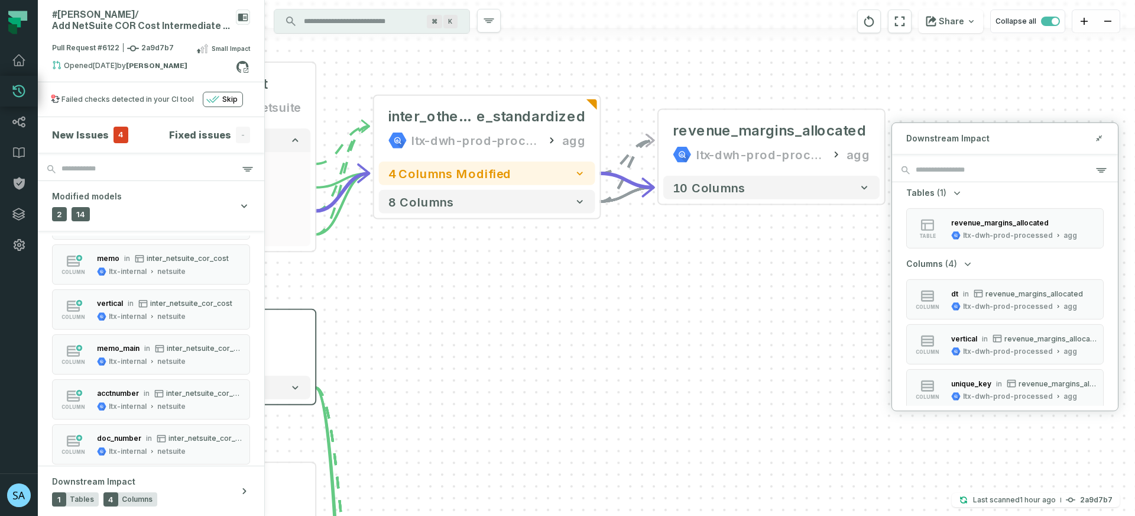
drag, startPoint x: 698, startPoint y: 404, endPoint x: 769, endPoint y: 310, distance: 117.8
click at [769, 310] on div "+ inter_other_costs_and_revenu e_standardized ltx-dwh-prod-processed agg - 4 co…" at bounding box center [700, 258] width 870 height 516
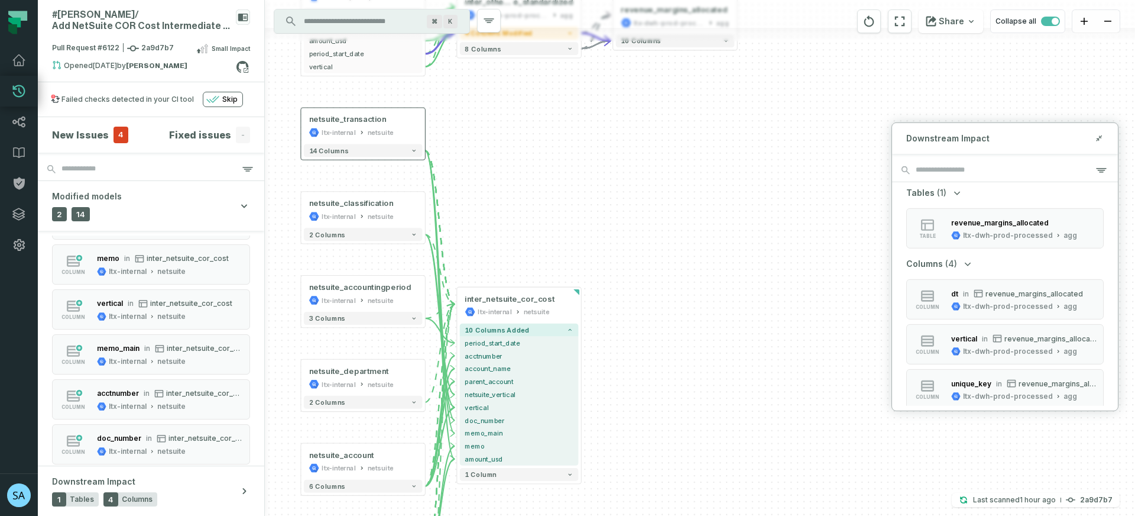
drag, startPoint x: 605, startPoint y: 386, endPoint x: 564, endPoint y: 224, distance: 167.8
click at [564, 224] on div "+ inter_other_costs_and_revenu e_standardized ltx-dwh-prod-processed agg - 4 co…" at bounding box center [700, 258] width 870 height 516
click at [532, 297] on span "inter_netsuite_cor_cost" at bounding box center [509, 298] width 90 height 10
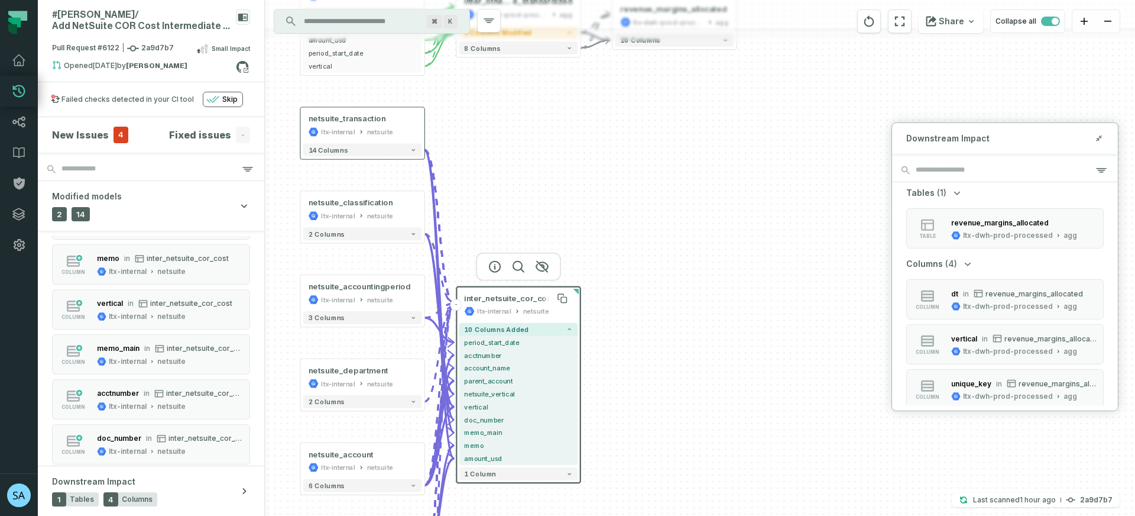
click at [531, 293] on span "inter_netsuite_cor_cost" at bounding box center [509, 298] width 90 height 10
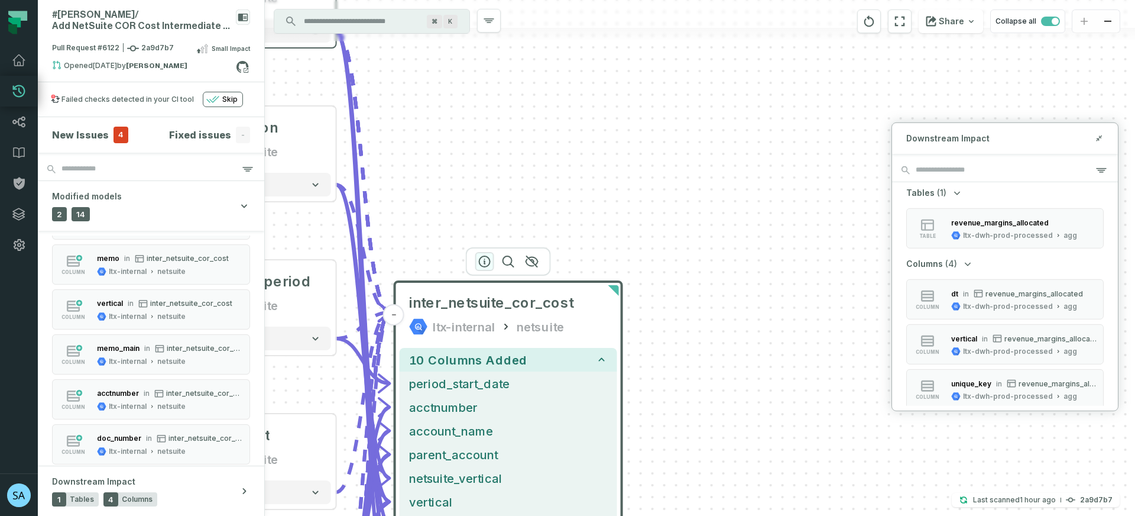
click at [481, 262] on icon "button" at bounding box center [485, 261] width 14 height 14
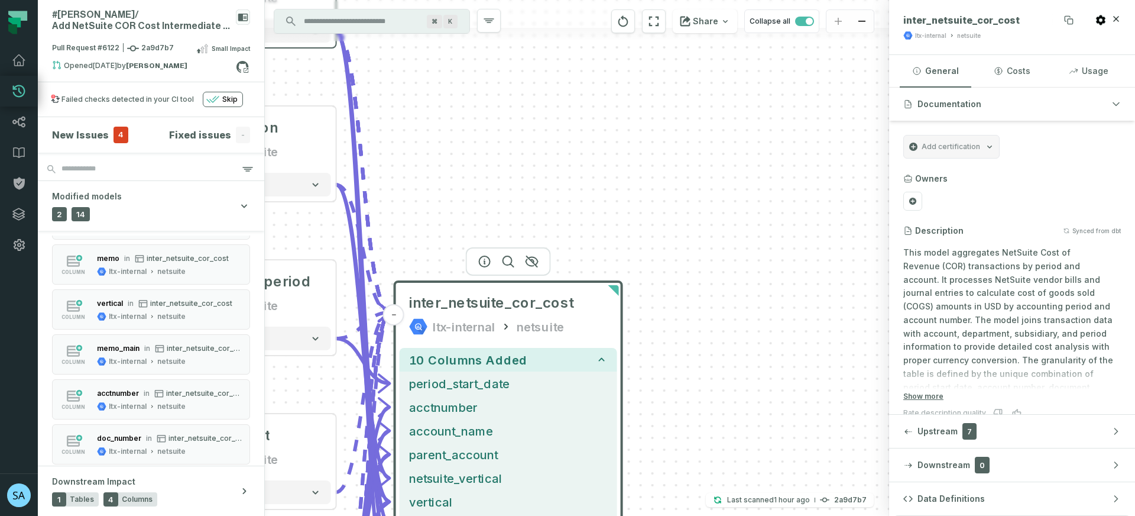
click at [964, 14] on span "inter_netsuite_cor_cost" at bounding box center [962, 20] width 116 height 12
copy span "inter_netsuite_cor_cost"
click at [354, 18] on input "Discovery Provider cmdk menu" at bounding box center [361, 21] width 129 height 19
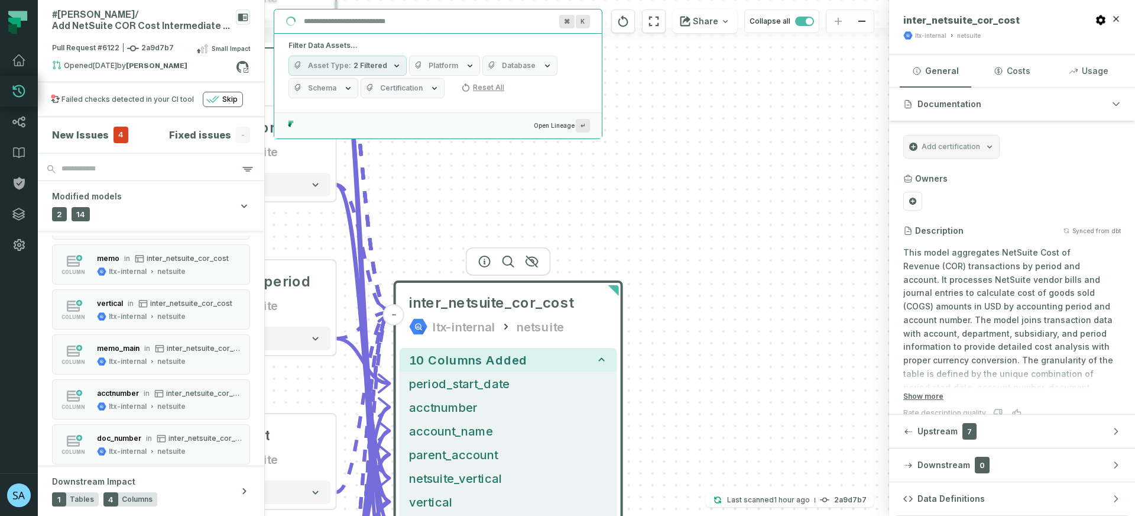
paste input "**********"
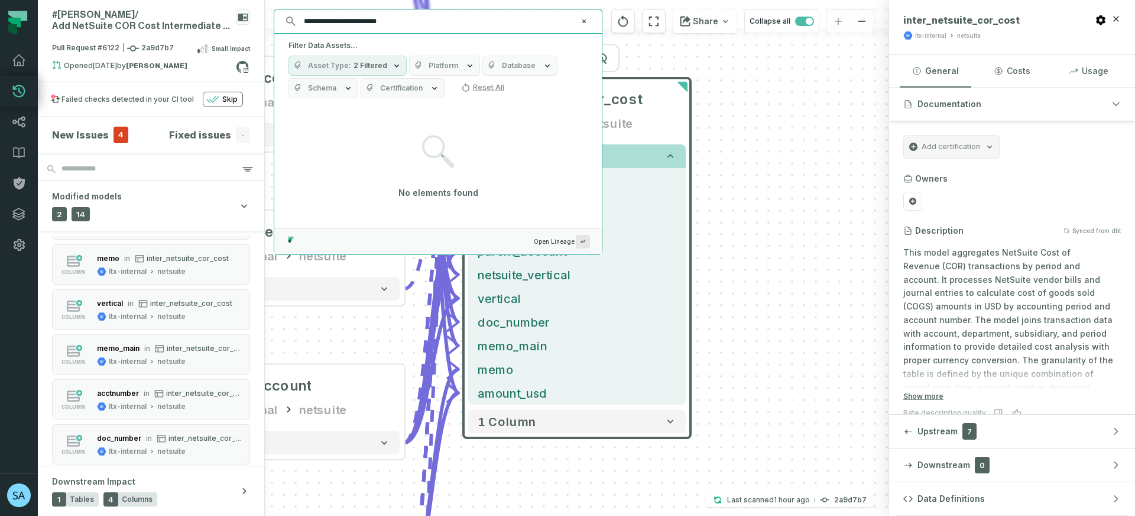
type input "**********"
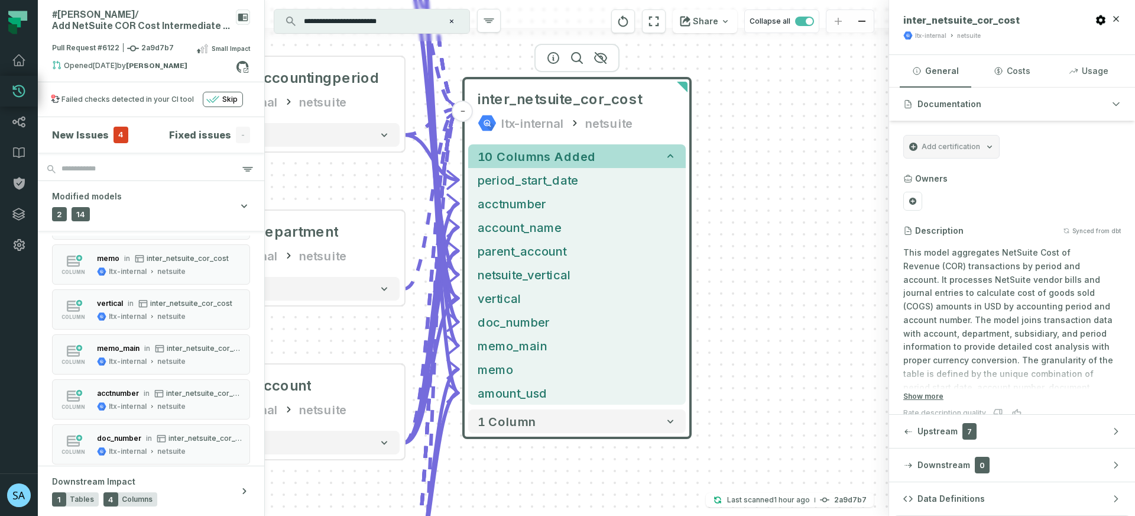
click at [676, 159] on icon "button" at bounding box center [671, 156] width 12 height 12
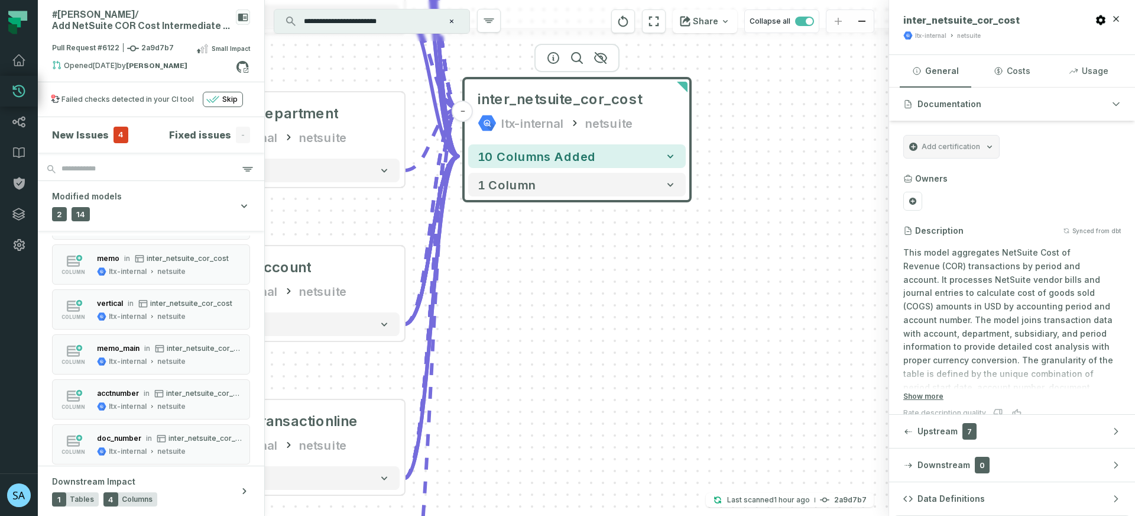
click at [730, 212] on div "+ inter_other_costs_and_revenu e_standardized ltx-dwh-prod-processed agg - 4 co…" at bounding box center [577, 258] width 624 height 516
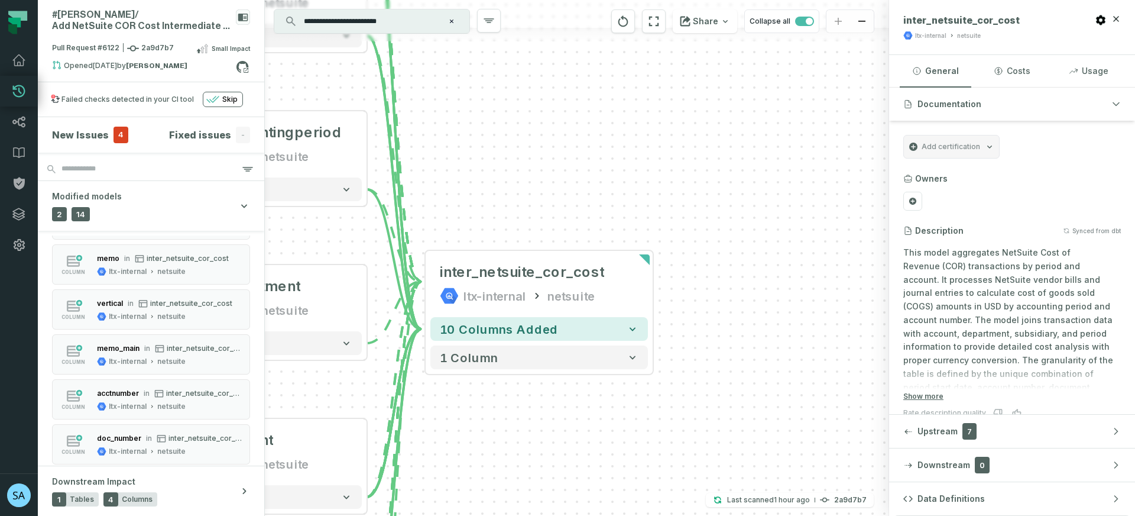
drag, startPoint x: 750, startPoint y: 196, endPoint x: 665, endPoint y: 436, distance: 254.2
click at [666, 436] on div "+ inter_other_costs_and_revenu e_standardized ltx-dwh-prod-processed agg - 4 co…" at bounding box center [577, 258] width 624 height 516
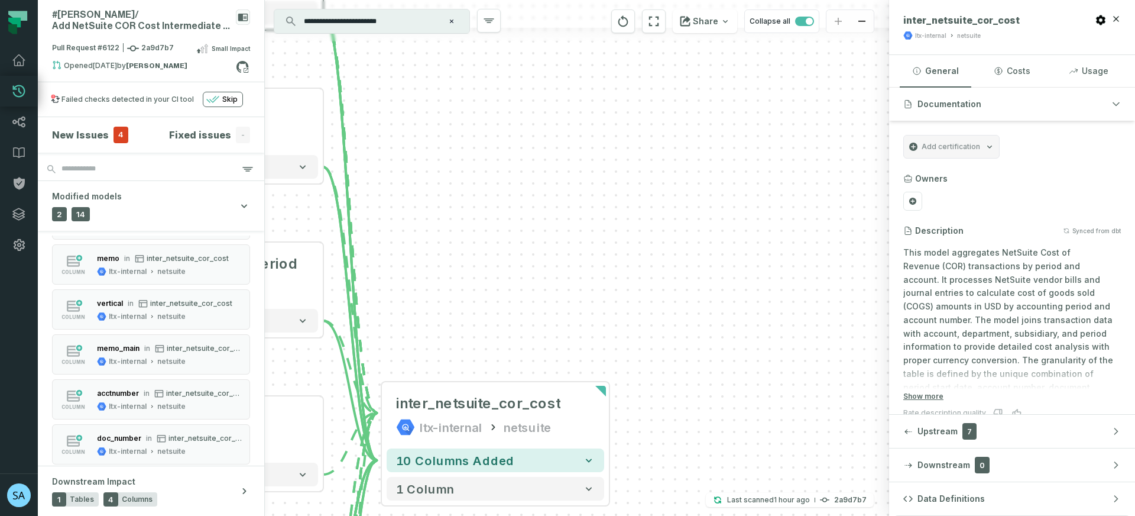
drag, startPoint x: 699, startPoint y: 226, endPoint x: 651, endPoint y: 367, distance: 149.2
click at [653, 365] on div "+ inter_other_costs_and_revenu e_standardized ltx-dwh-prod-processed agg - 4 co…" at bounding box center [577, 258] width 624 height 516
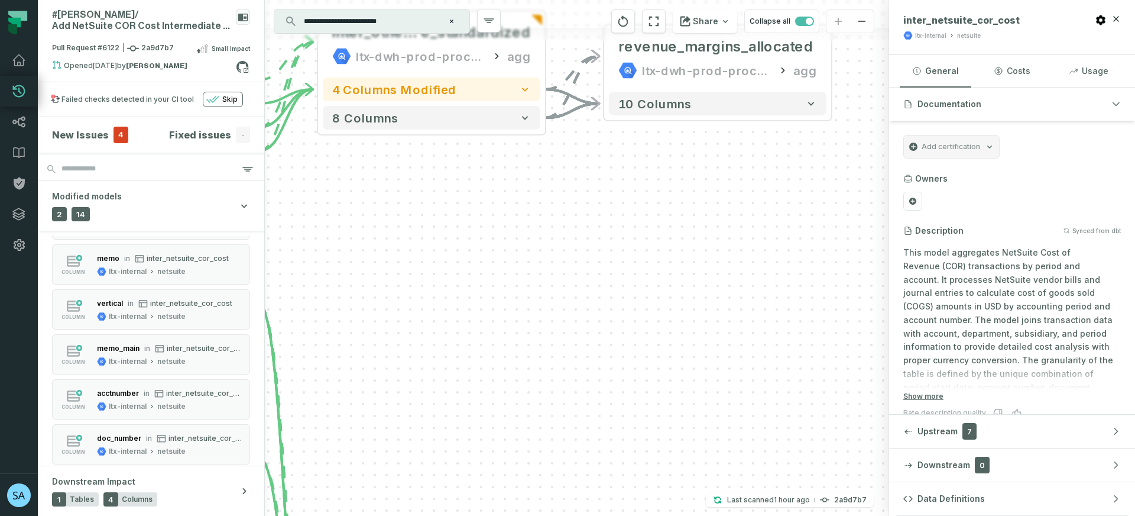
drag, startPoint x: 589, startPoint y: 277, endPoint x: 553, endPoint y: 286, distance: 36.6
click at [566, 333] on div "+ inter_other_costs_and_revenu e_standardized ltx-dwh-prod-processed agg - 4 co…" at bounding box center [577, 258] width 624 height 516
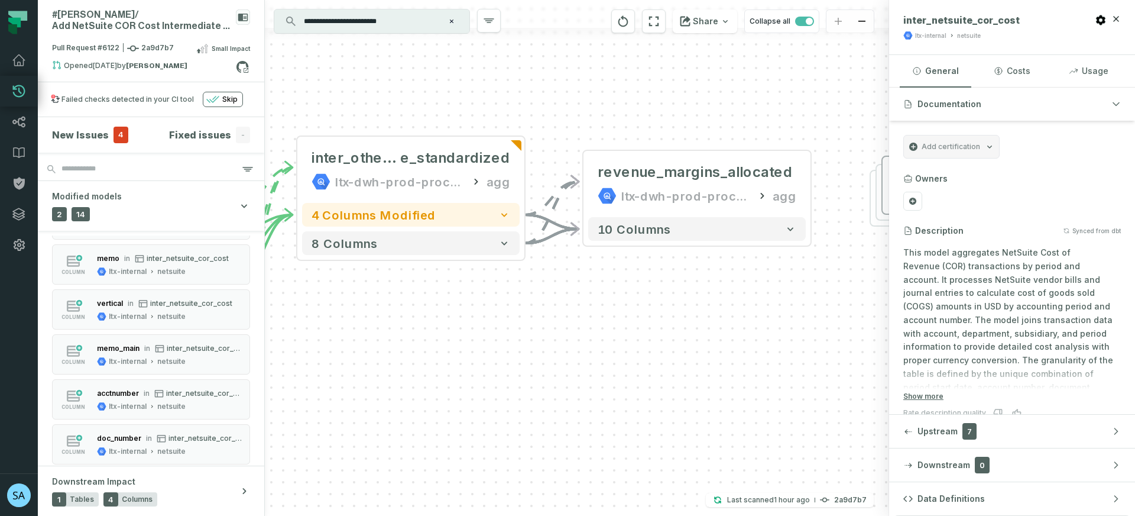
drag, startPoint x: 555, startPoint y: 214, endPoint x: 524, endPoint y: 348, distance: 137.8
click at [516, 364] on div "+ inter_other_costs_and_revenu e_standardized ltx-dwh-prod-processed agg - 4 co…" at bounding box center [577, 258] width 624 height 516
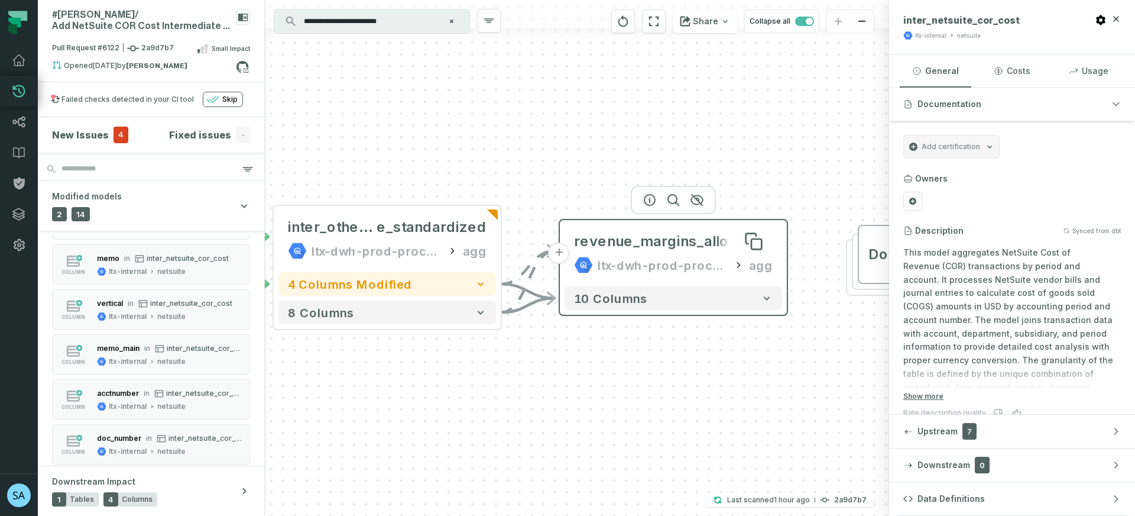
click at [672, 245] on div "revenue_margins_allocated" at bounding box center [671, 241] width 195 height 19
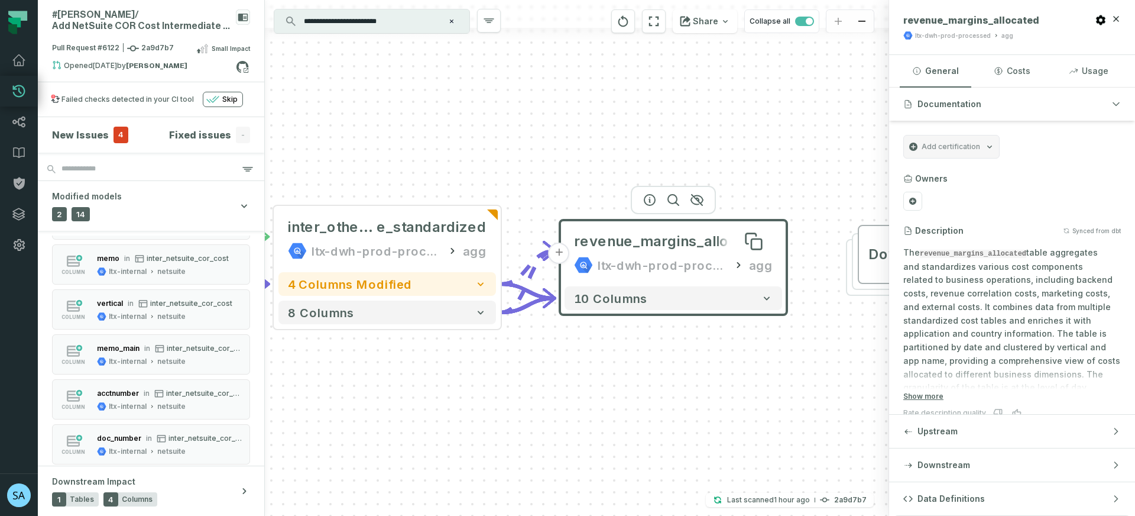
click at [672, 245] on span "revenue_margins_allocated" at bounding box center [671, 241] width 195 height 19
